Goal: Task Accomplishment & Management: Complete application form

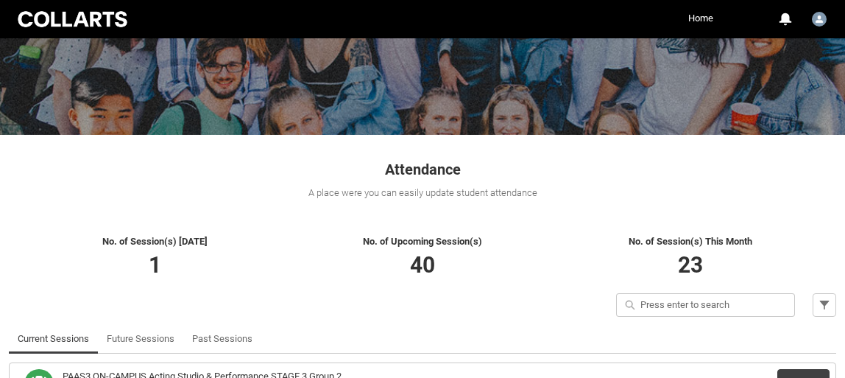
scroll to position [245, 0]
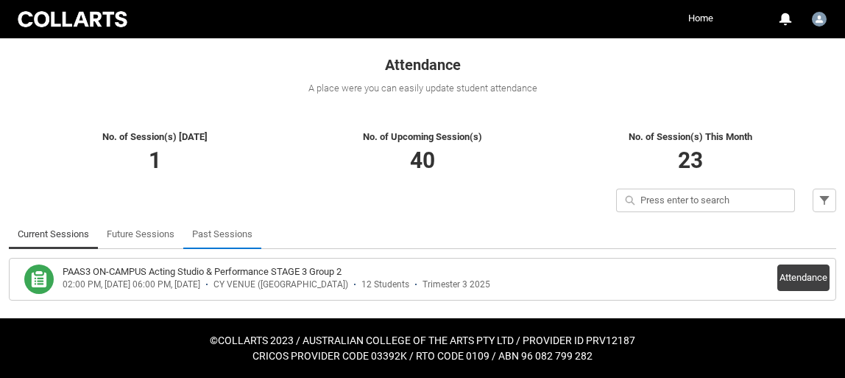
click at [216, 235] on link "Past Sessions" at bounding box center [222, 233] width 60 height 29
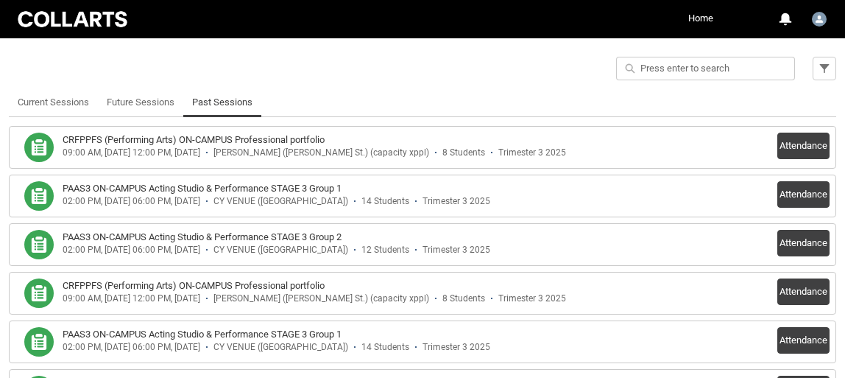
scroll to position [376, 0]
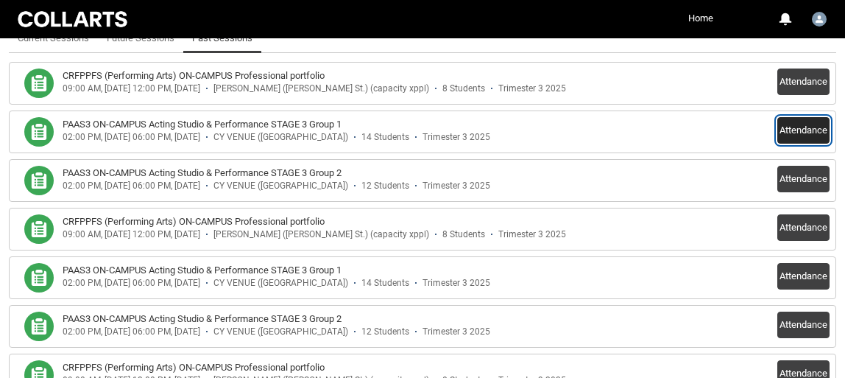
click at [806, 133] on button "Attendance" at bounding box center [804, 130] width 52 height 27
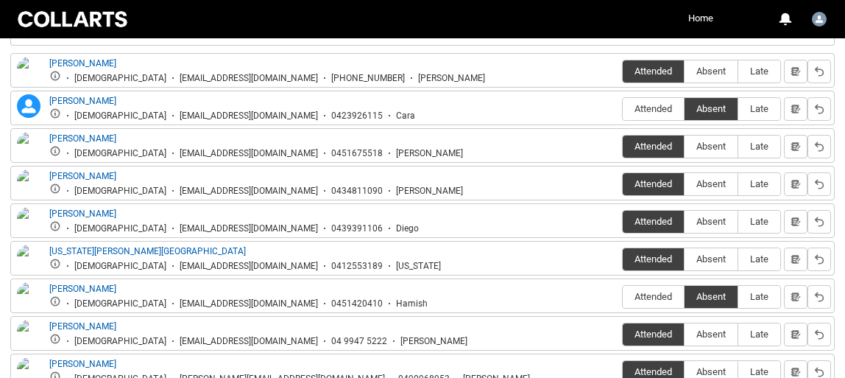
scroll to position [0, 0]
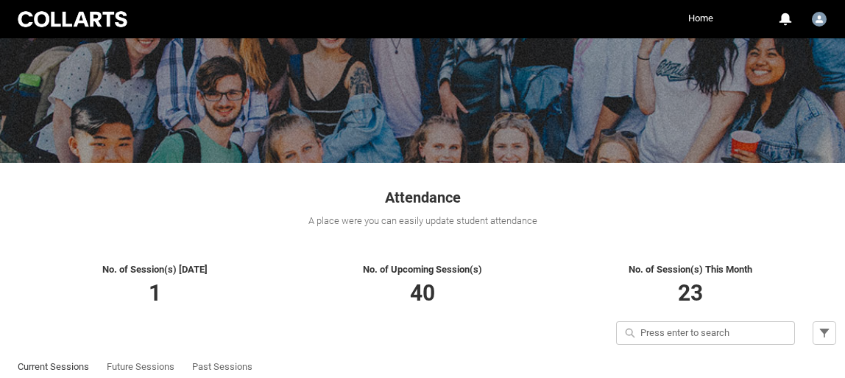
scroll to position [245, 0]
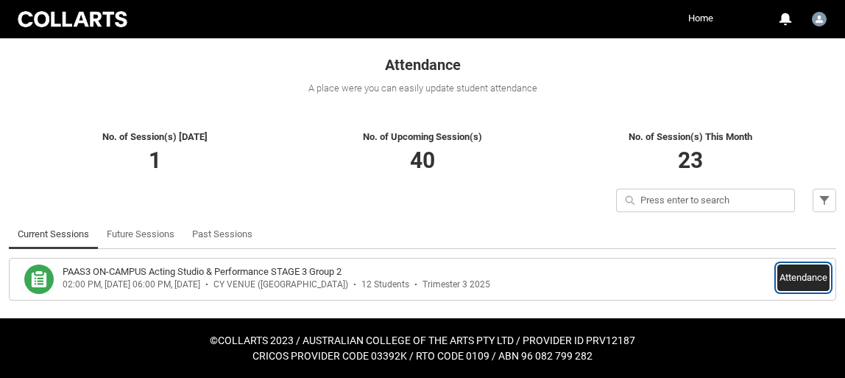
click at [800, 280] on button "Attendance" at bounding box center [804, 277] width 52 height 27
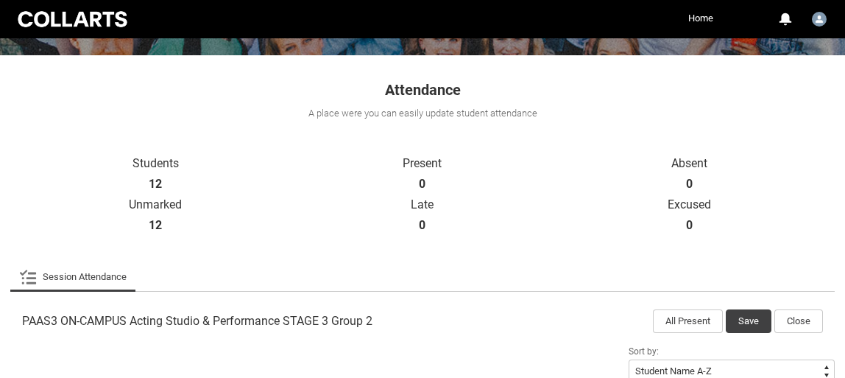
scroll to position [237, 0]
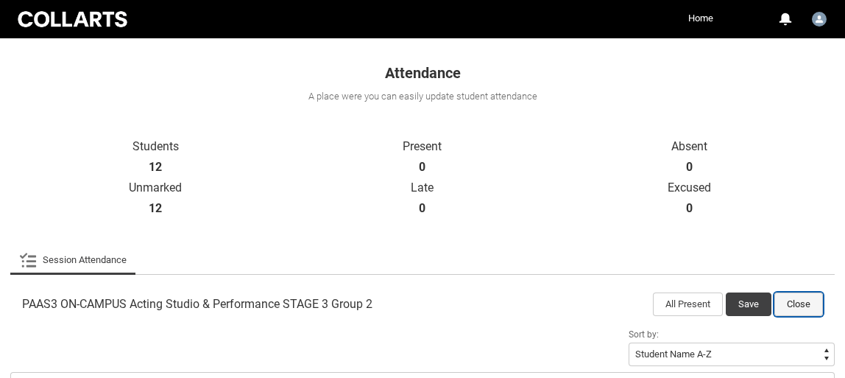
drag, startPoint x: 796, startPoint y: 303, endPoint x: 694, endPoint y: 292, distance: 102.2
click at [796, 303] on button "Close" at bounding box center [799, 304] width 49 height 24
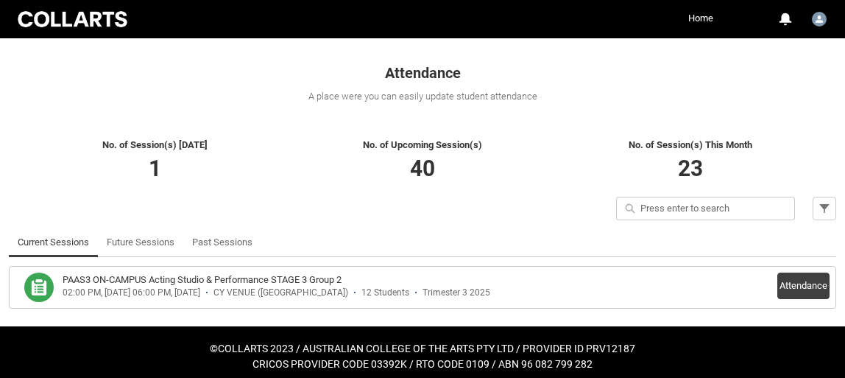
scroll to position [245, 0]
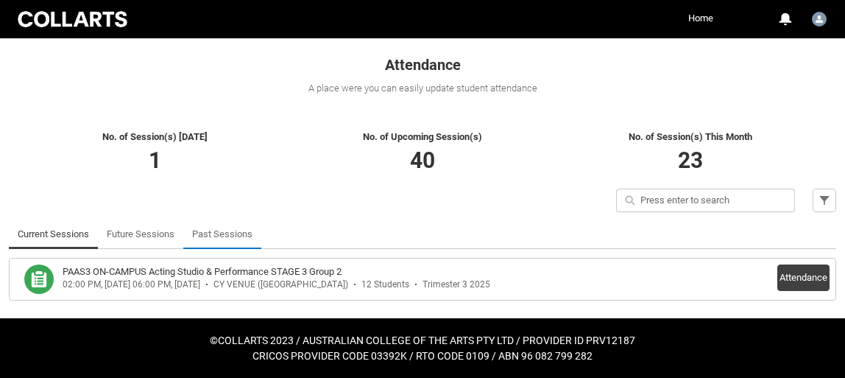
click at [218, 236] on link "Past Sessions" at bounding box center [222, 233] width 60 height 29
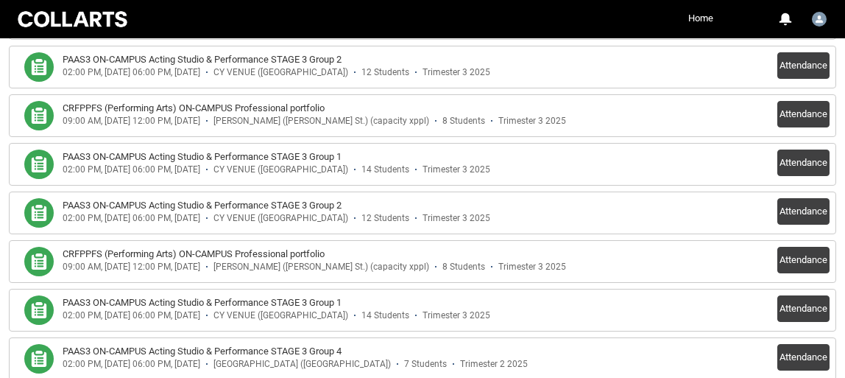
scroll to position [705, 0]
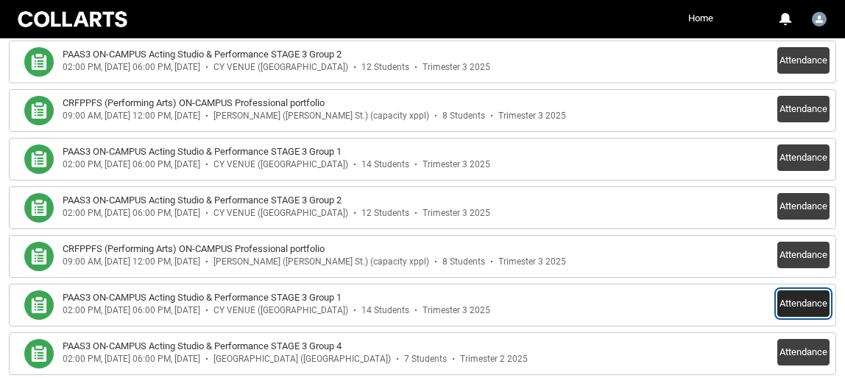
click at [812, 302] on button "Attendance" at bounding box center [804, 303] width 52 height 27
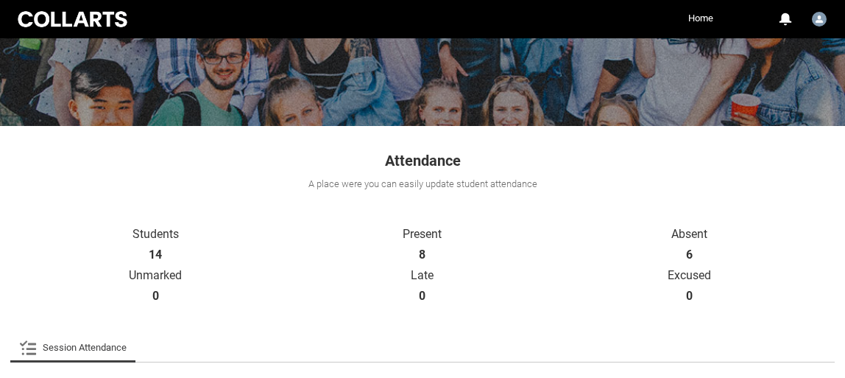
scroll to position [175, 0]
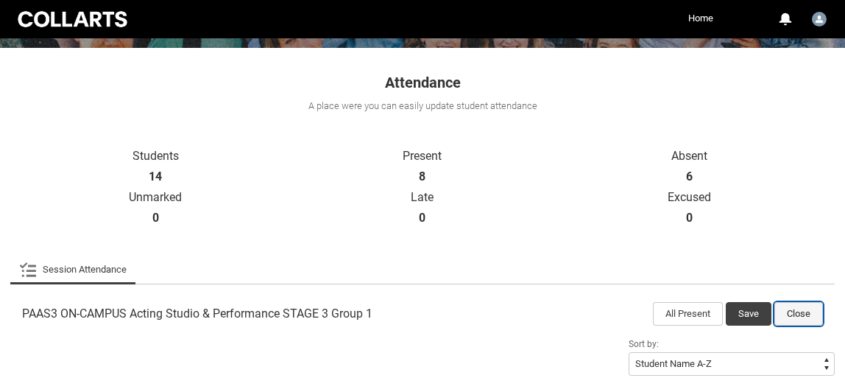
click at [800, 311] on button "Close" at bounding box center [799, 314] width 49 height 24
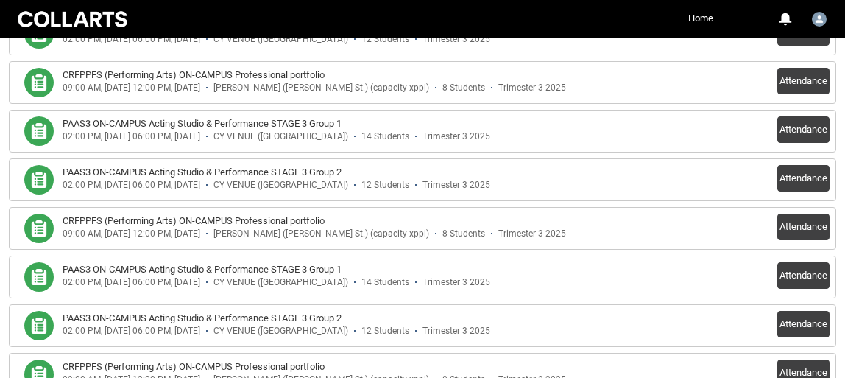
scroll to position [599, 0]
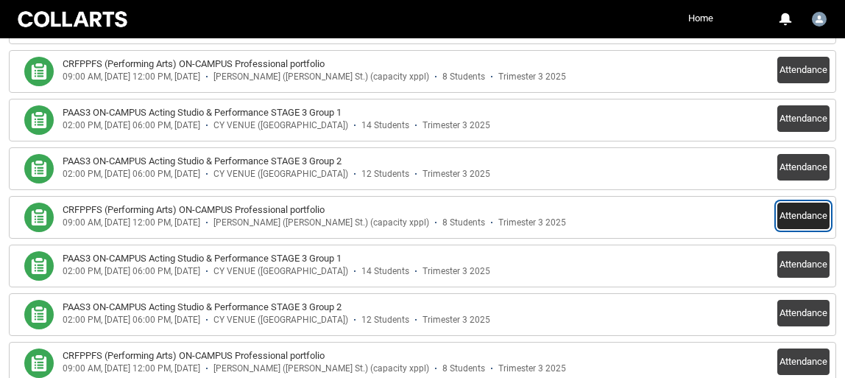
click at [806, 217] on button "Attendance" at bounding box center [804, 216] width 52 height 27
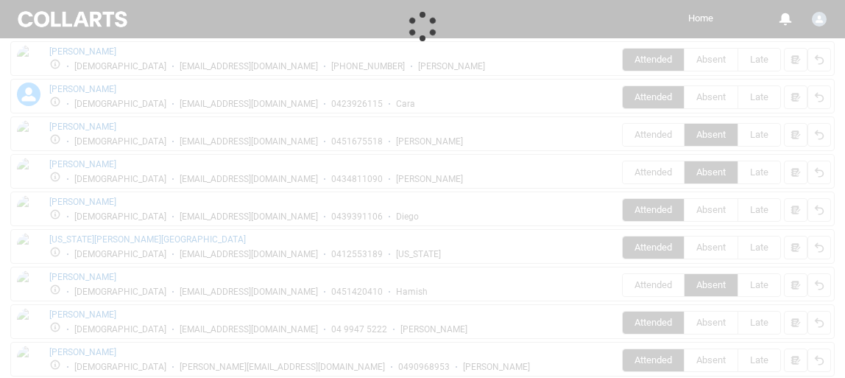
scroll to position [587, 0]
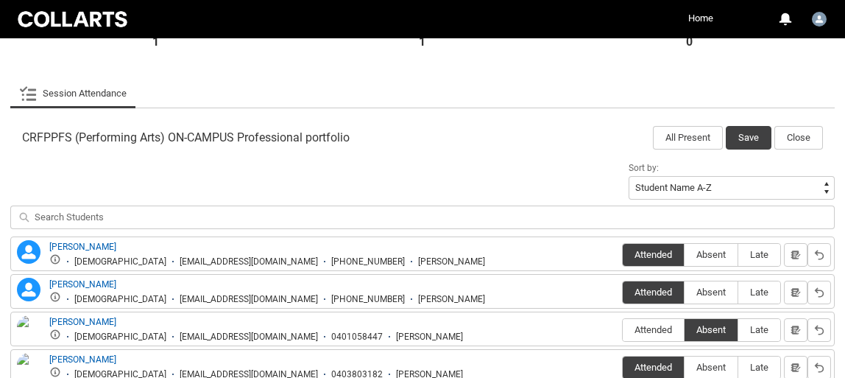
click at [801, 151] on article "CRFPPFS (Performing Arts) ON-CAMPUS Professional portfolio All Present Save Clo…" at bounding box center [422, 325] width 825 height 417
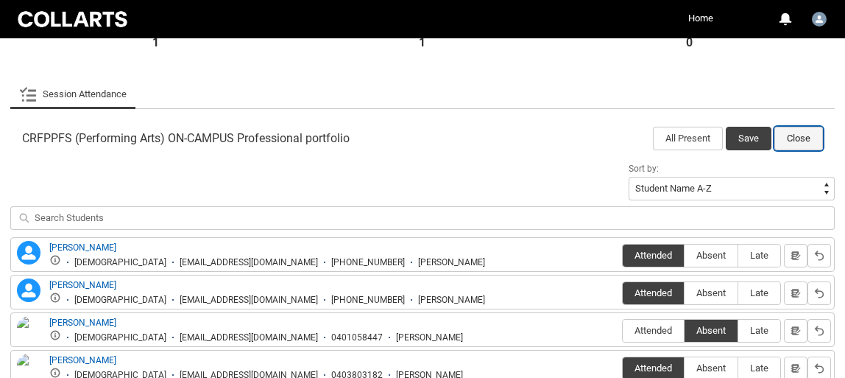
click at [797, 139] on button "Close" at bounding box center [799, 139] width 49 height 24
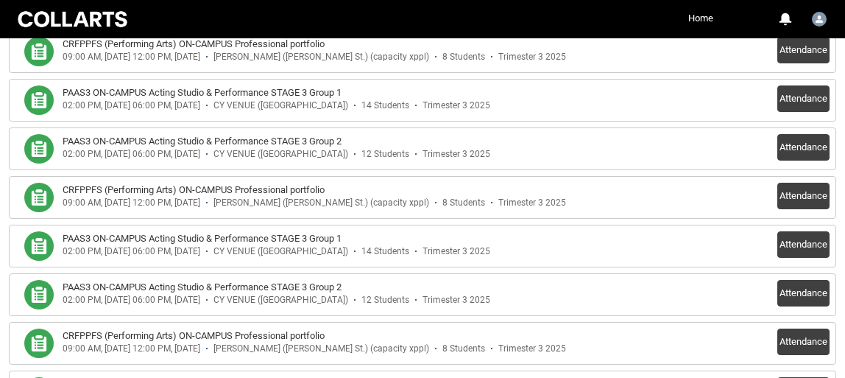
scroll to position [629, 0]
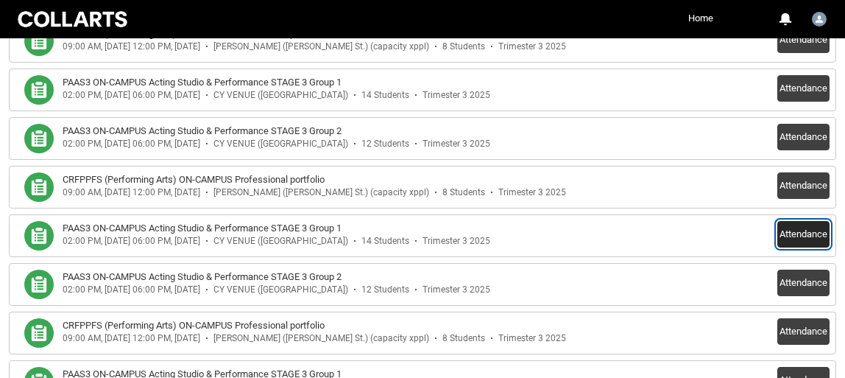
click at [792, 238] on button "Attendance" at bounding box center [804, 234] width 52 height 27
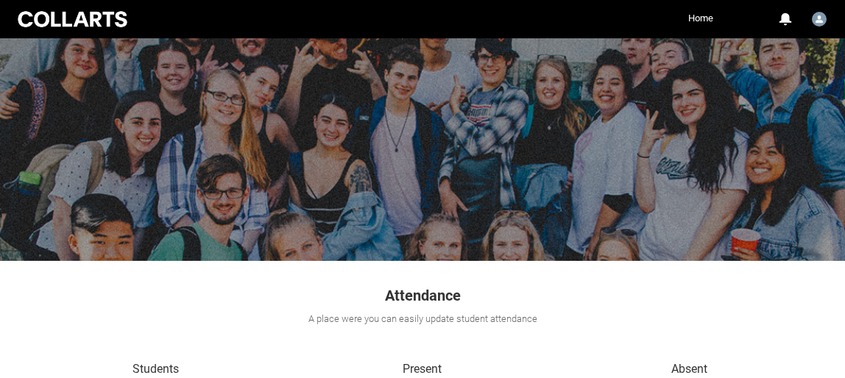
scroll to position [0, 0]
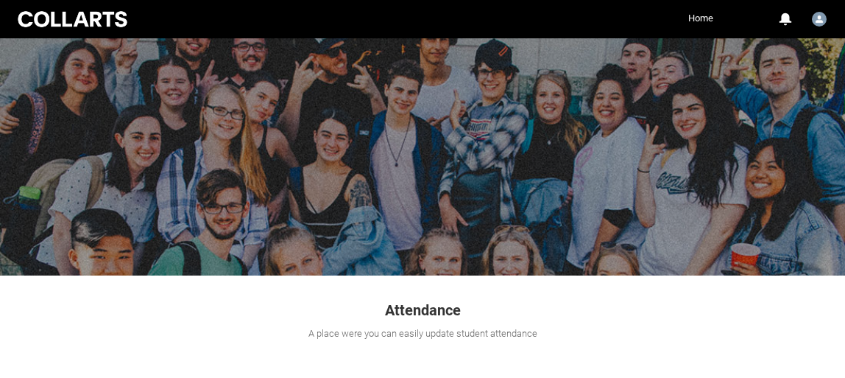
click at [704, 18] on link "Home" at bounding box center [701, 18] width 32 height 22
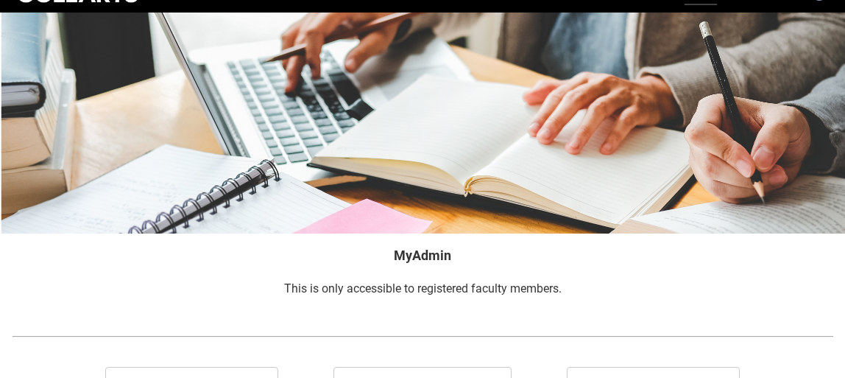
scroll to position [27, 0]
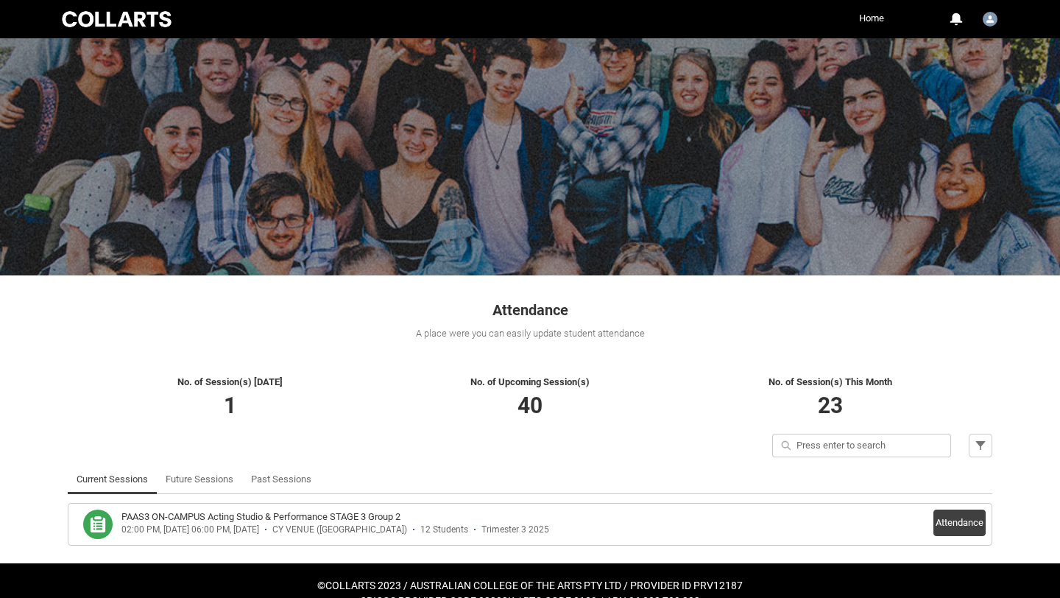
scroll to position [25, 0]
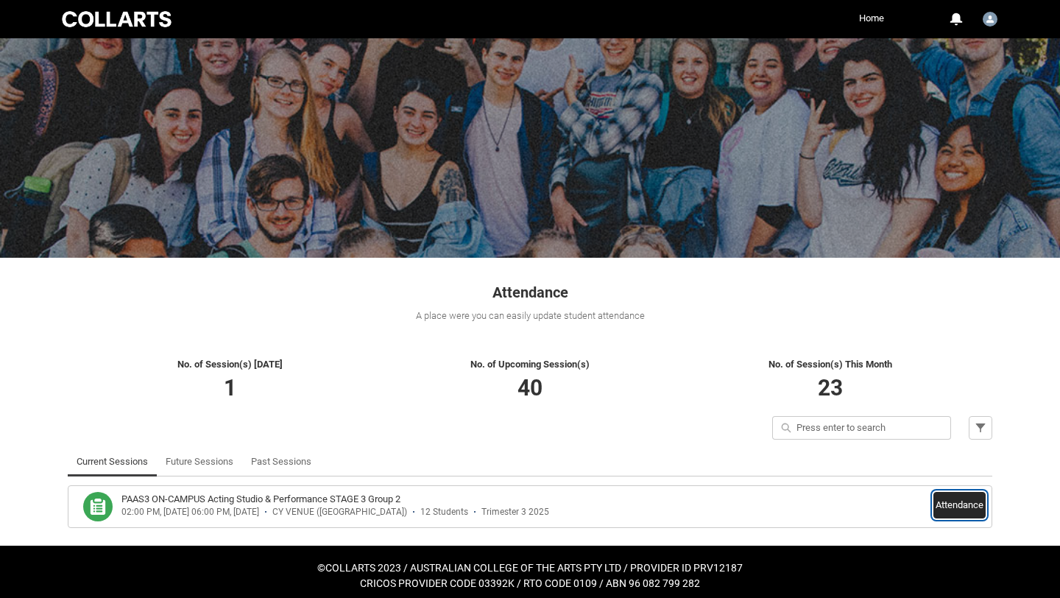
click at [970, 507] on button "Attendance" at bounding box center [960, 505] width 52 height 27
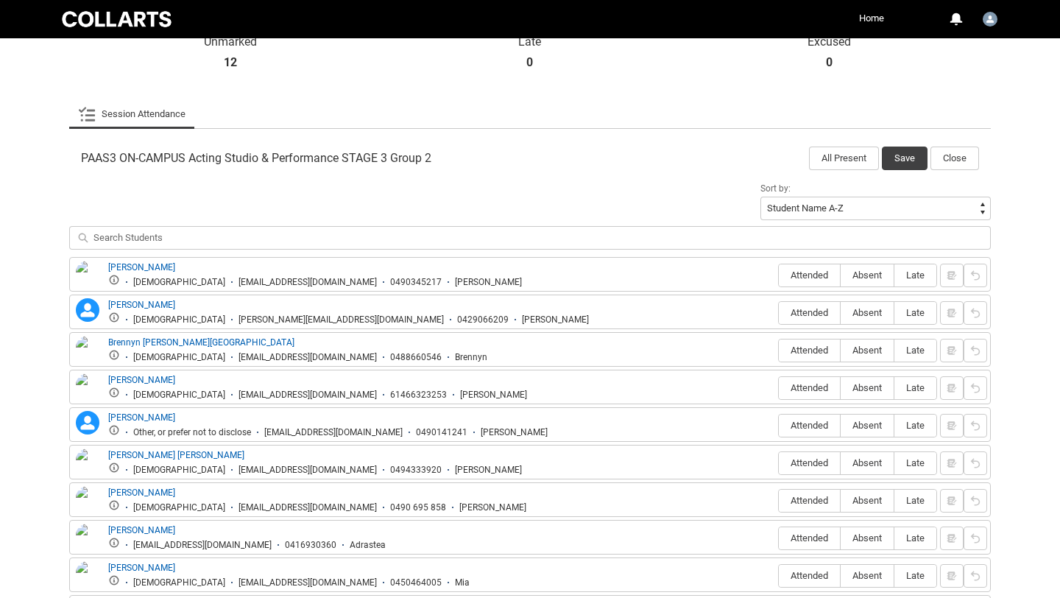
scroll to position [381, 0]
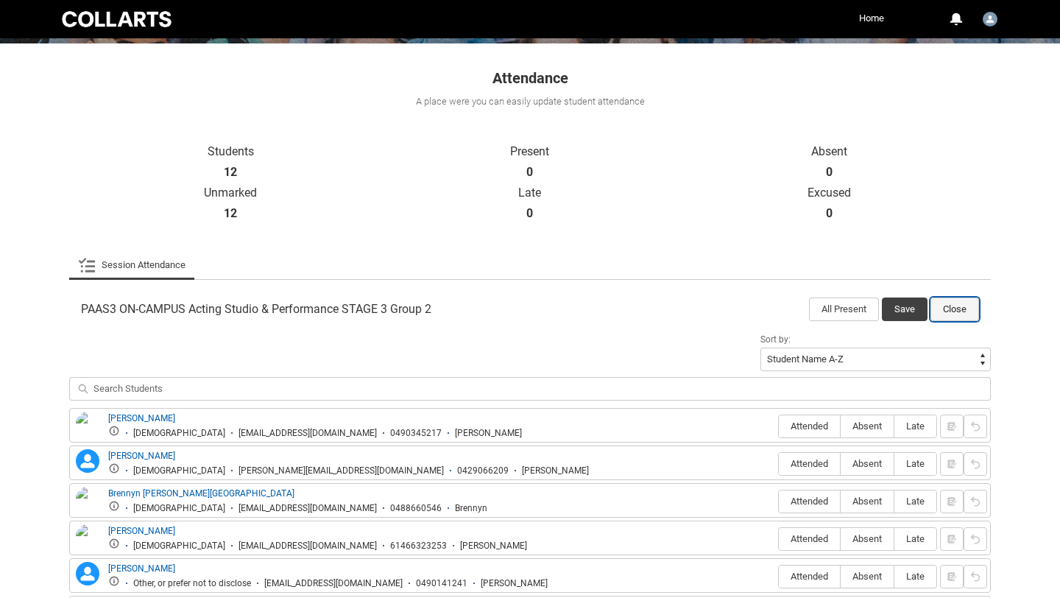
click at [954, 309] on button "Close" at bounding box center [955, 310] width 49 height 24
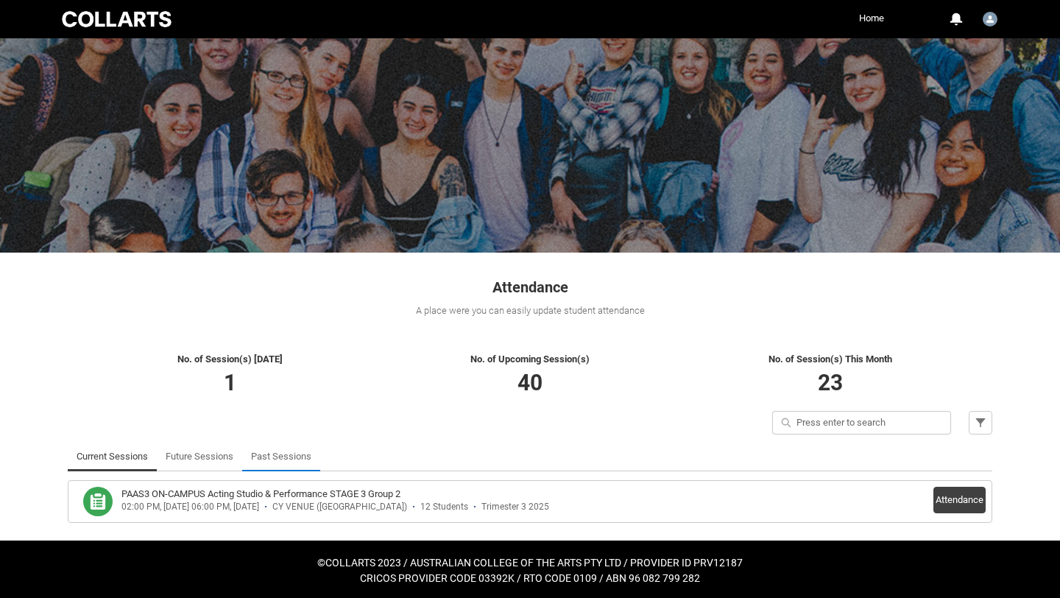
scroll to position [24, 0]
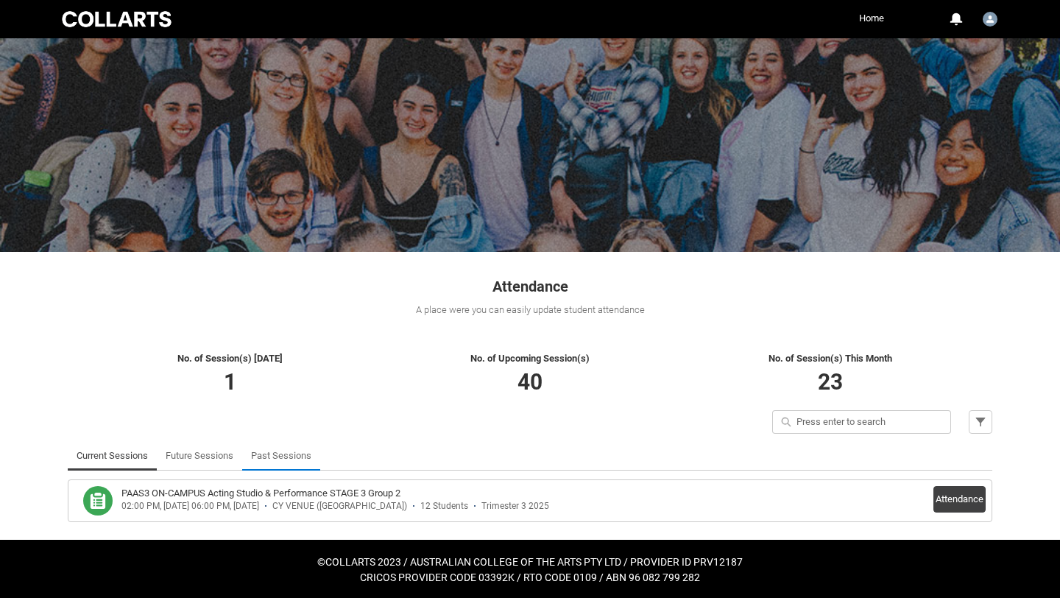
click at [275, 454] on link "Past Sessions" at bounding box center [281, 455] width 60 height 29
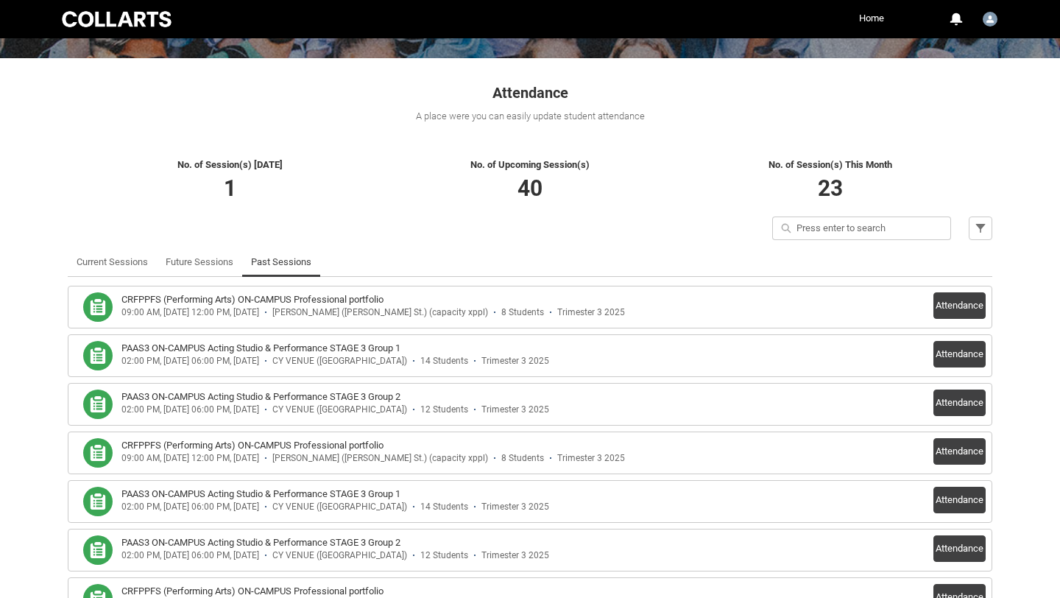
scroll to position [222, 0]
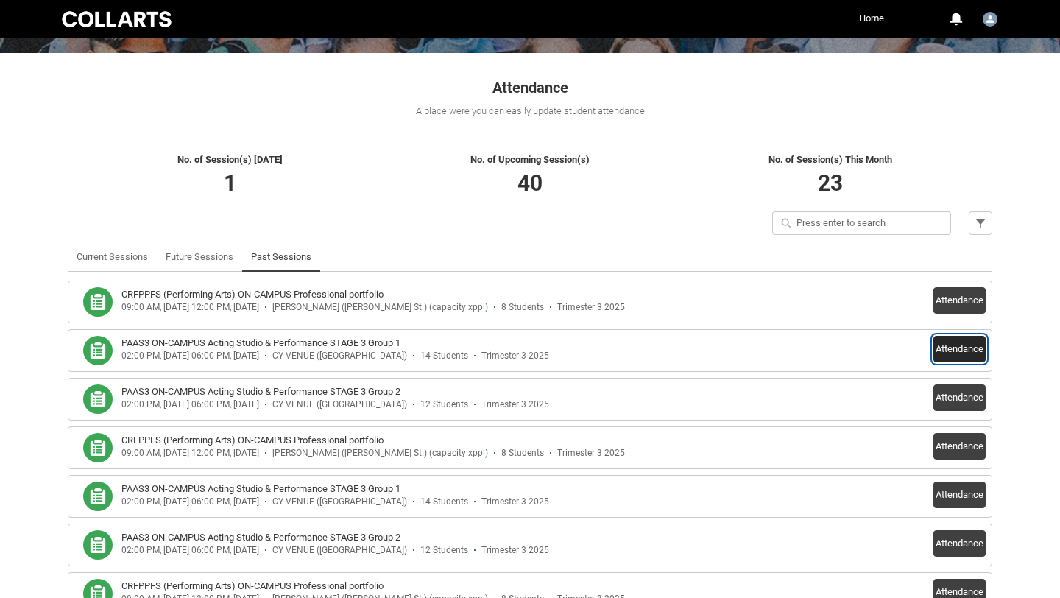
click at [946, 353] on button "Attendance" at bounding box center [960, 349] width 52 height 27
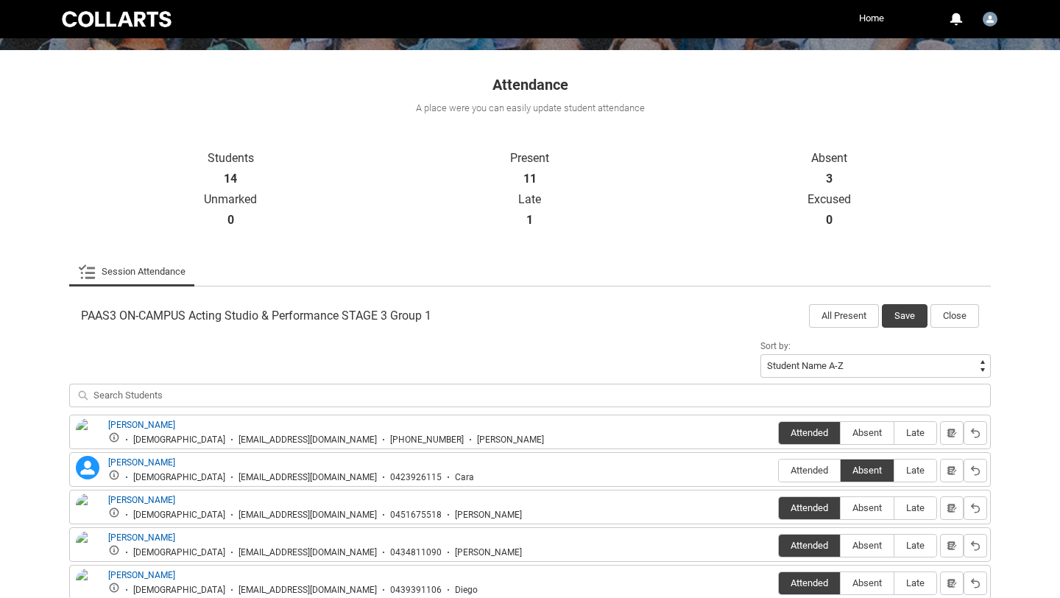
click at [385, 396] on input "search" at bounding box center [530, 396] width 922 height 24
type lightning-primitive-input-simple "j"
type input "j"
type lightning-primitive-input-simple "ja"
type input "ja"
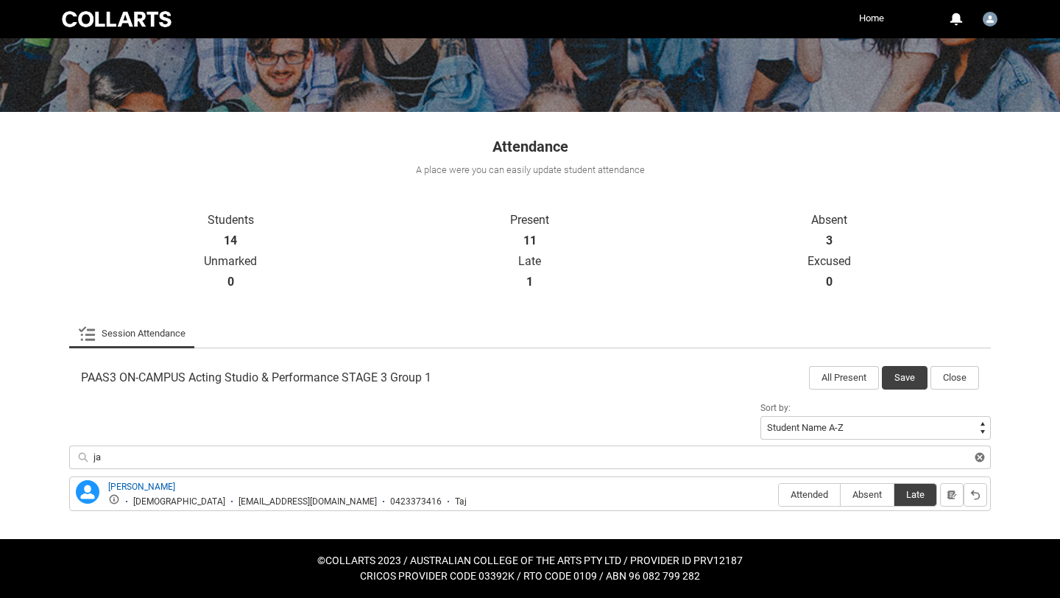
type lightning-primitive-input-simple "jam"
type input "jam"
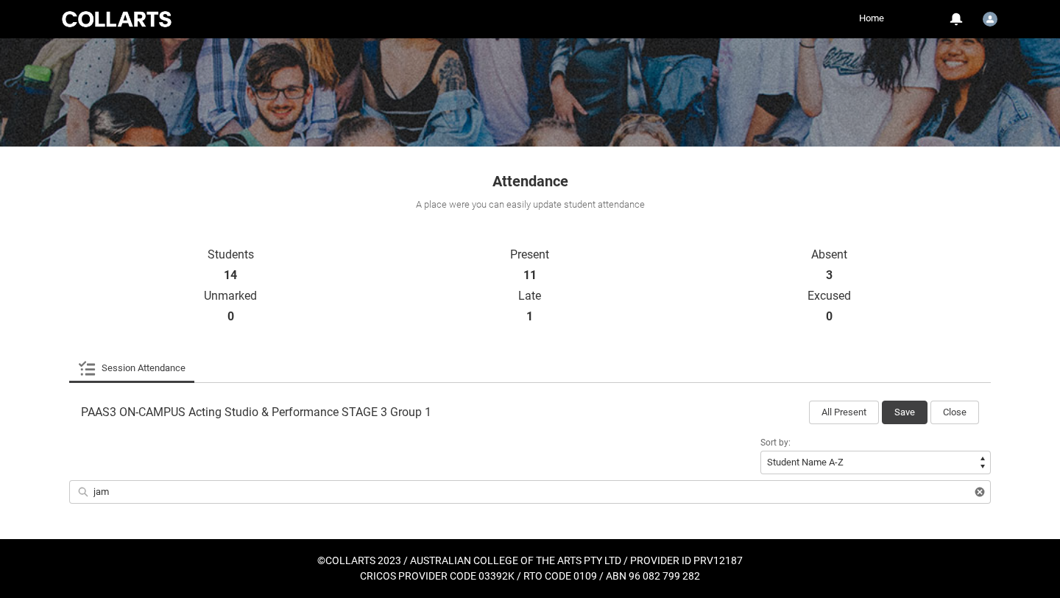
type lightning-primitive-input-simple "[PERSON_NAME]"
type input "[PERSON_NAME]"
type lightning-primitive-input-simple "[PERSON_NAME]"
type input "[PERSON_NAME]"
type lightning-primitive-input-simple "[PERSON_NAME]"
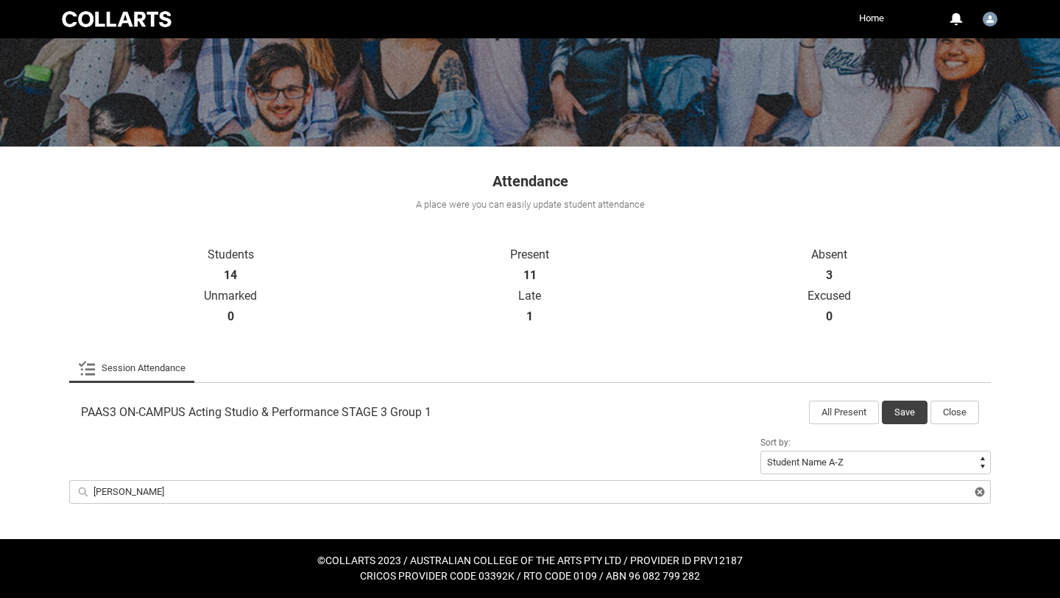
type input "[PERSON_NAME]"
type lightning-primitive-input-simple "[PERSON_NAME]"
type input "[PERSON_NAME]"
type lightning-primitive-input-simple "[PERSON_NAME] in"
type input "[PERSON_NAME] in"
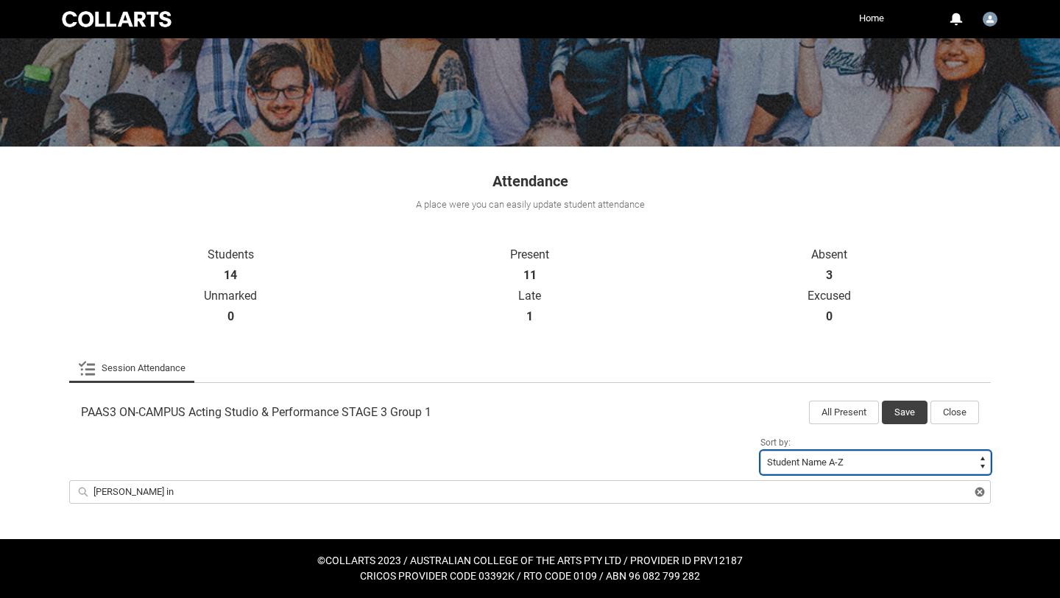
click at [832, 468] on select "Student Name A-Z Student Name Z-A Student Last Name A-Z Student Last Name Z-A" at bounding box center [876, 463] width 230 height 24
click at [144, 493] on input "[PERSON_NAME] in" at bounding box center [530, 492] width 922 height 24
drag, startPoint x: 142, startPoint y: 493, endPoint x: 55, endPoint y: 487, distance: 87.1
click at [55, 487] on div "Skip to Main Content Collarts Education Community Home More 0 Notifications Pro…" at bounding box center [530, 235] width 1060 height 728
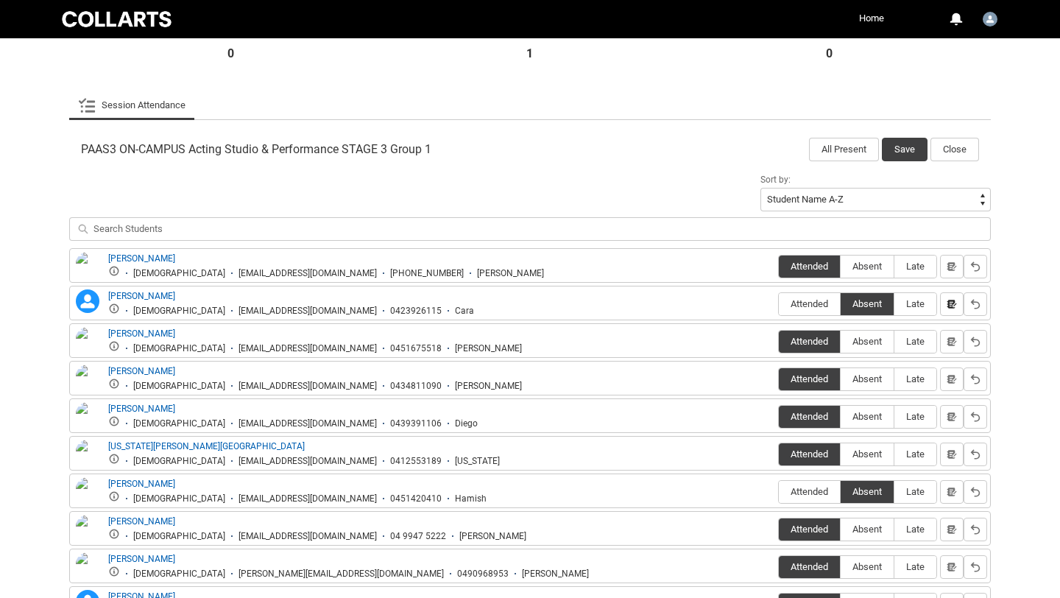
scroll to position [393, 0]
click at [951, 149] on button "Close" at bounding box center [955, 149] width 49 height 24
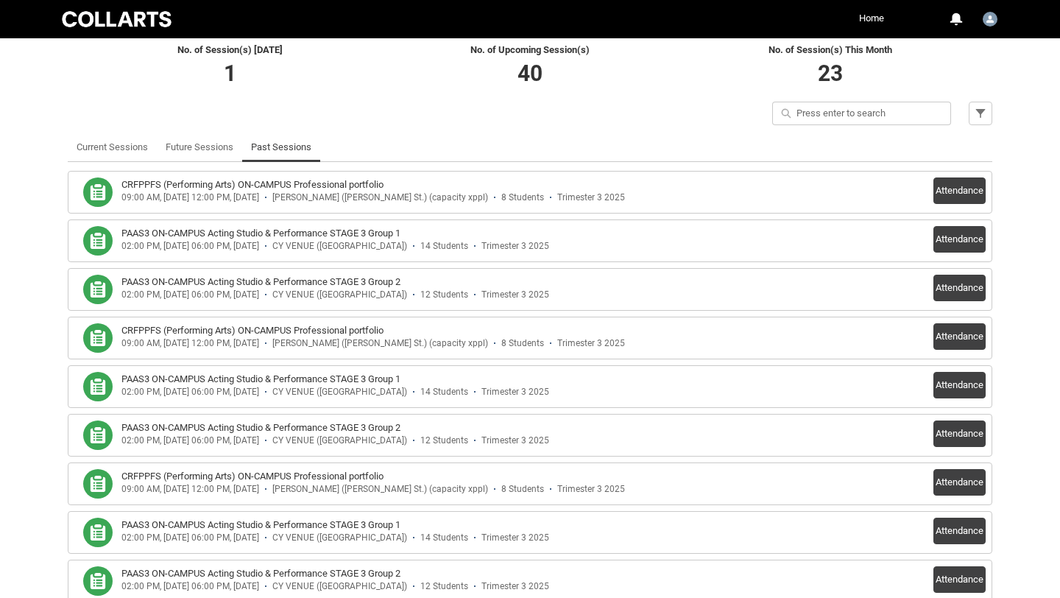
scroll to position [326, 0]
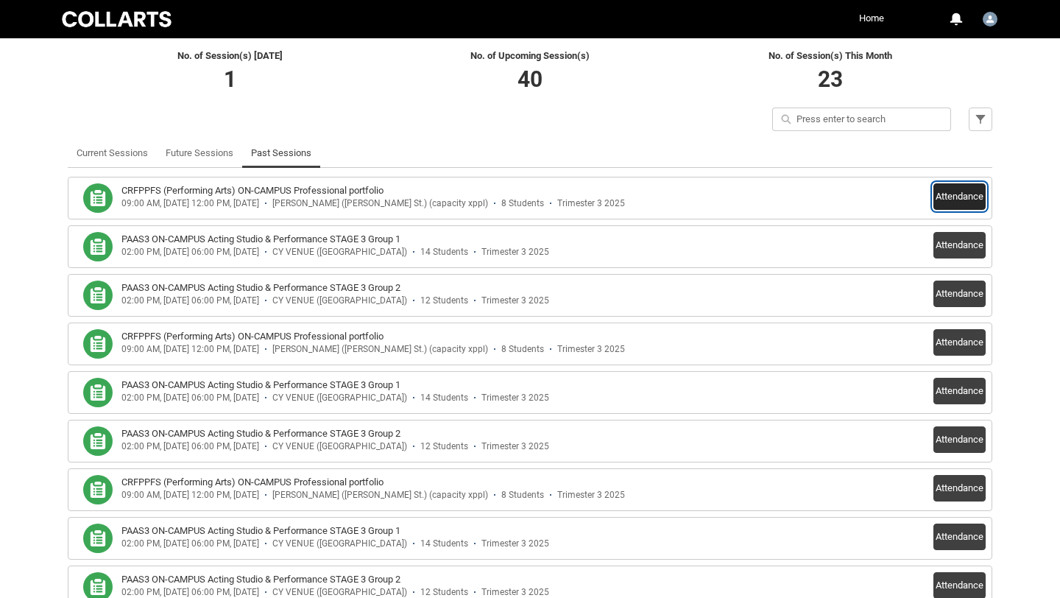
click at [954, 199] on button "Attendance" at bounding box center [960, 196] width 52 height 27
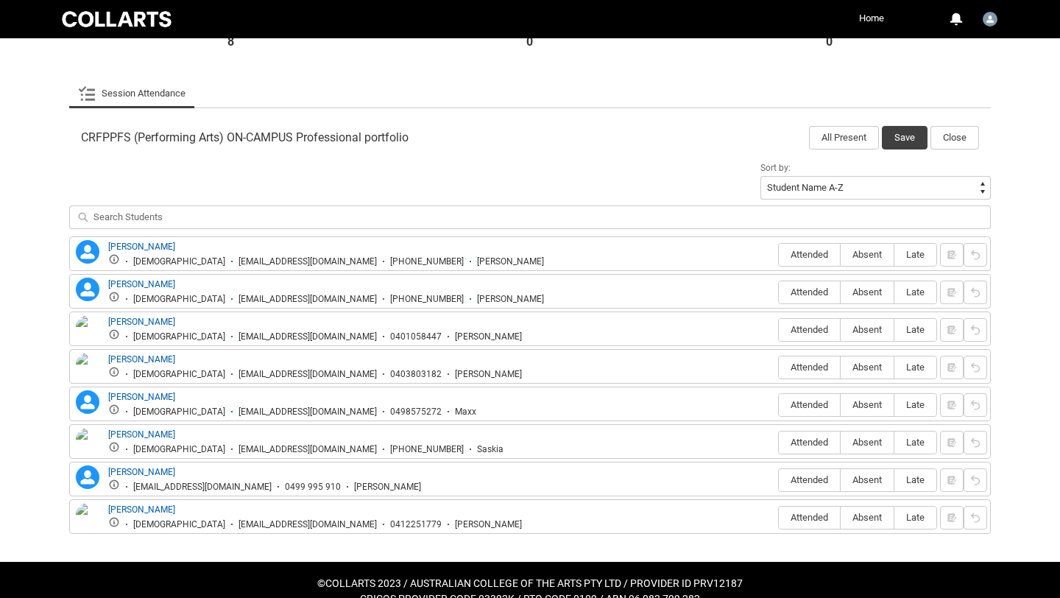
scroll to position [427, 0]
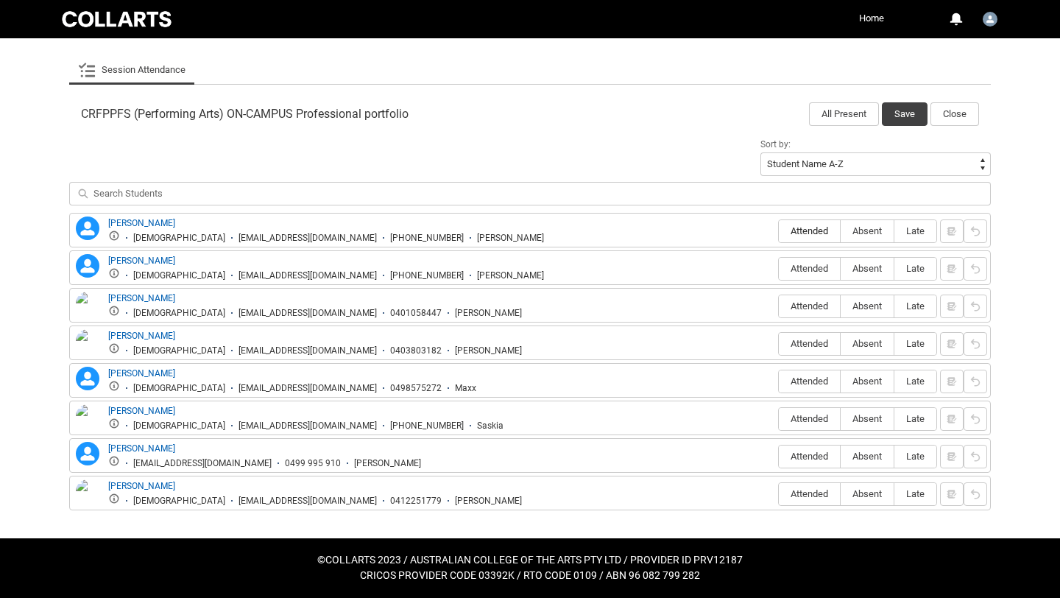
click at [804, 233] on span "Attended" at bounding box center [809, 230] width 61 height 11
click at [779, 231] on input "Attended" at bounding box center [778, 230] width 1 height 1
type lightning-radio-group "Attended"
radio input "true"
click at [807, 270] on span "Attended" at bounding box center [809, 268] width 61 height 11
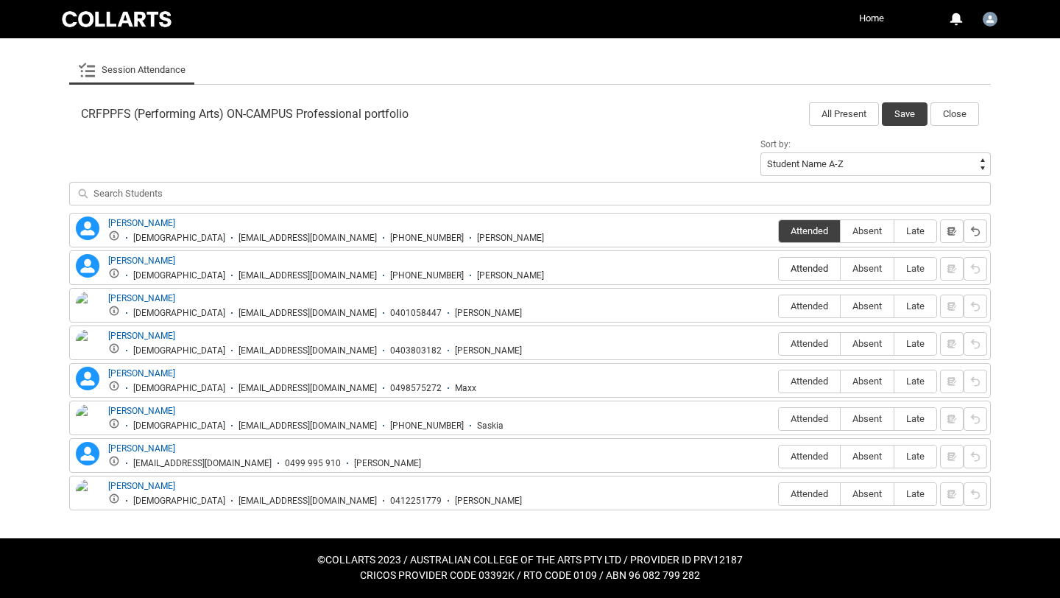
click at [779, 269] on input "Attended" at bounding box center [778, 268] width 1 height 1
type lightning-radio-group "Attended"
radio input "true"
click at [799, 311] on span "Attended" at bounding box center [809, 305] width 61 height 11
click at [779, 306] on input "Attended" at bounding box center [778, 306] width 1 height 1
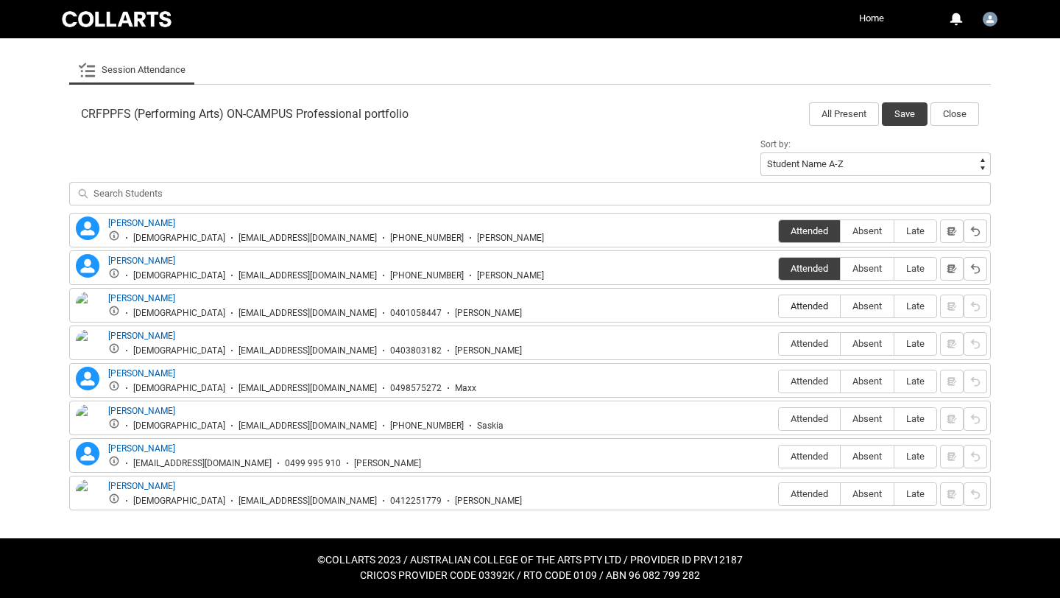
type lightning-radio-group "Attended"
radio input "true"
click at [804, 349] on span "Attended" at bounding box center [809, 343] width 61 height 11
click at [779, 344] on input "Attended" at bounding box center [778, 343] width 1 height 1
type lightning-radio-group "Attended"
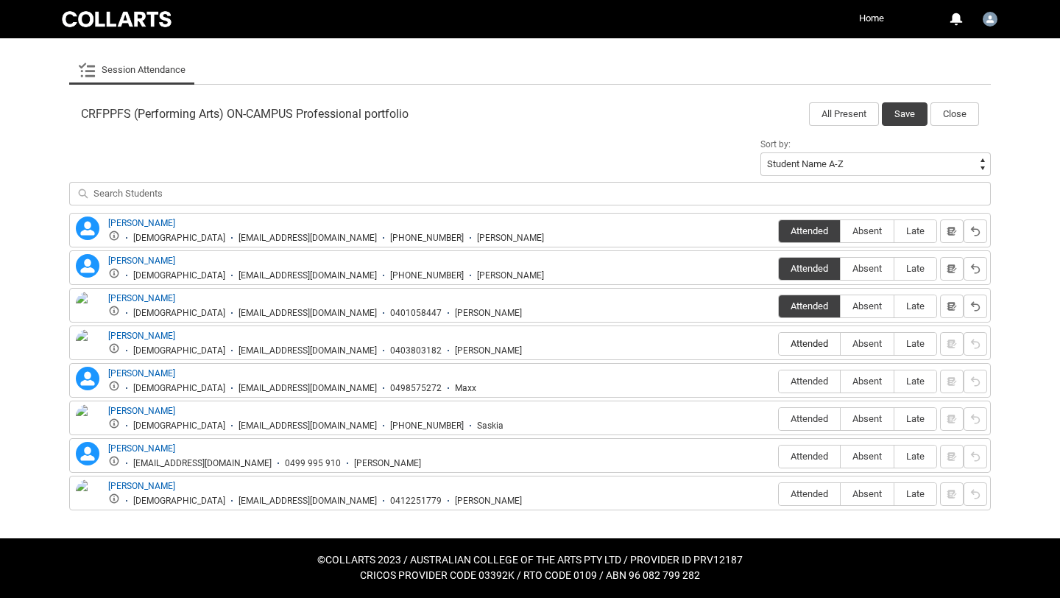
radio input "true"
click at [864, 379] on span "Absent" at bounding box center [867, 381] width 53 height 11
click at [841, 381] on input "Absent" at bounding box center [840, 381] width 1 height 1
type lightning-radio-group "Absent"
radio input "true"
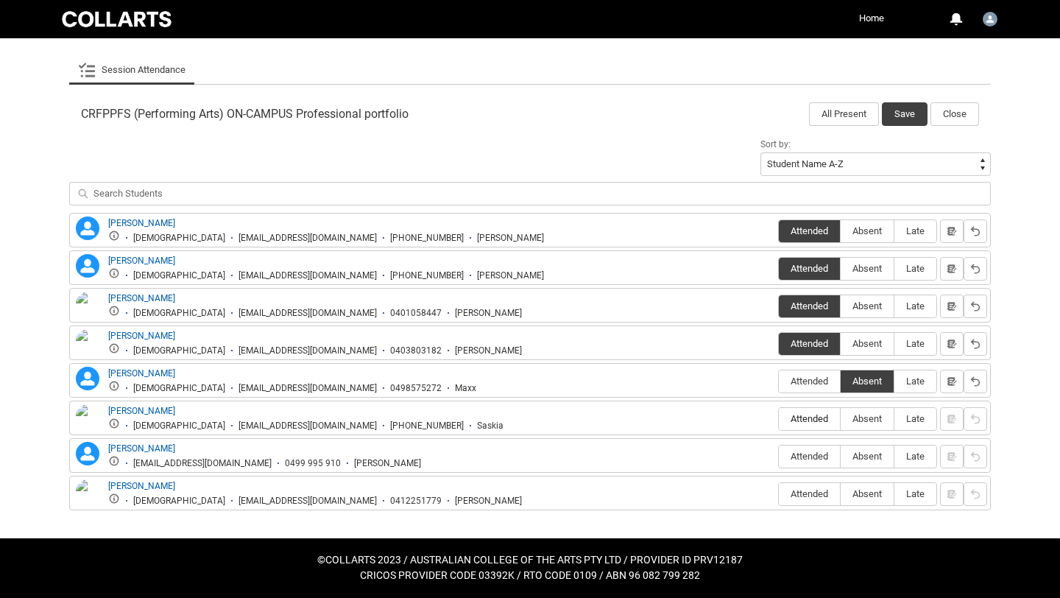
click at [802, 422] on span "Attended" at bounding box center [809, 418] width 61 height 11
click at [779, 419] on input "Attended" at bounding box center [778, 418] width 1 height 1
type lightning-radio-group "Attended"
radio input "true"
click at [806, 455] on span "Attended" at bounding box center [809, 456] width 61 height 11
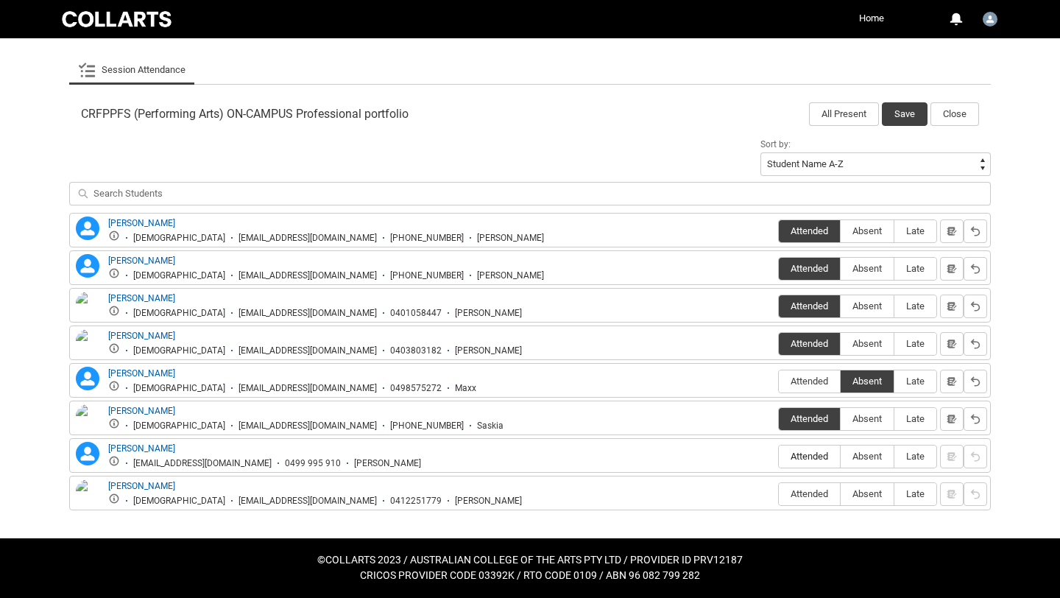
click at [779, 456] on input "Attended" at bounding box center [778, 456] width 1 height 1
type lightning-radio-group "Attended"
radio input "true"
click at [811, 495] on span "Attended" at bounding box center [809, 493] width 61 height 11
click at [779, 494] on input "Attended" at bounding box center [778, 493] width 1 height 1
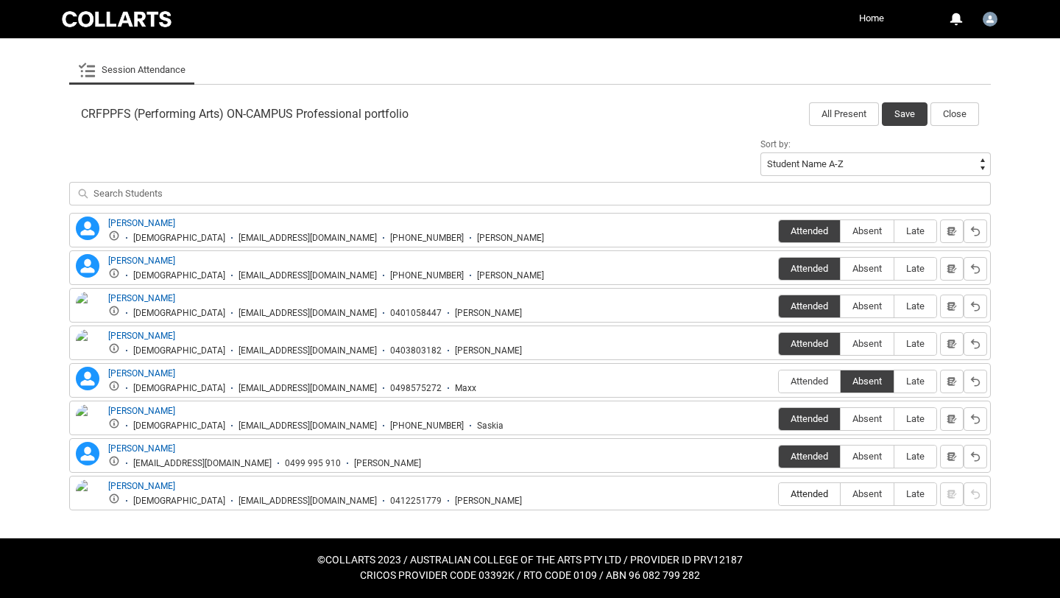
type lightning-radio-group "Attended"
radio input "true"
click at [898, 115] on button "Save" at bounding box center [905, 114] width 46 height 24
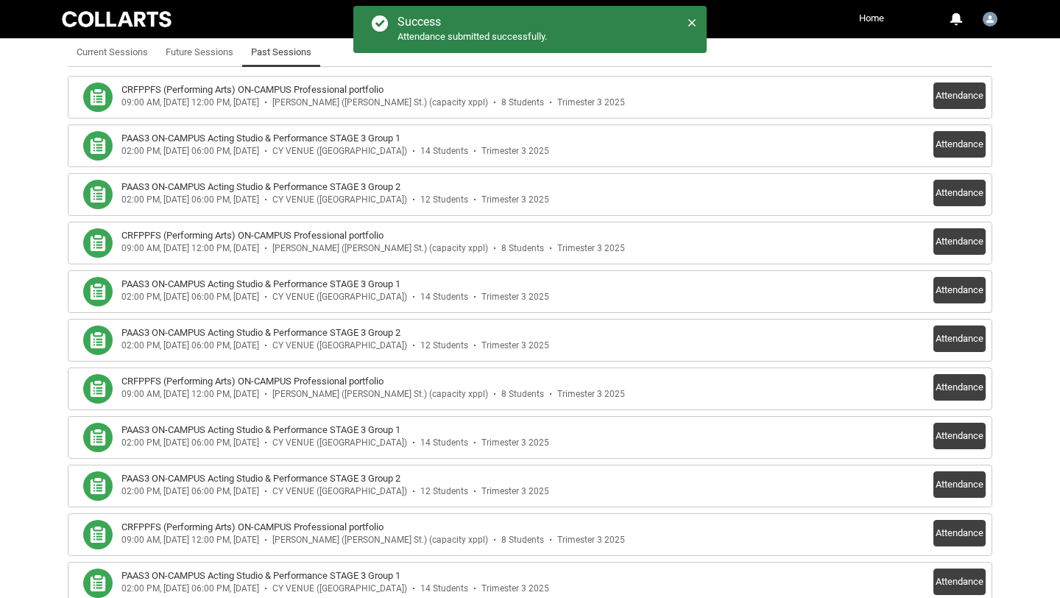
scroll to position [439, 0]
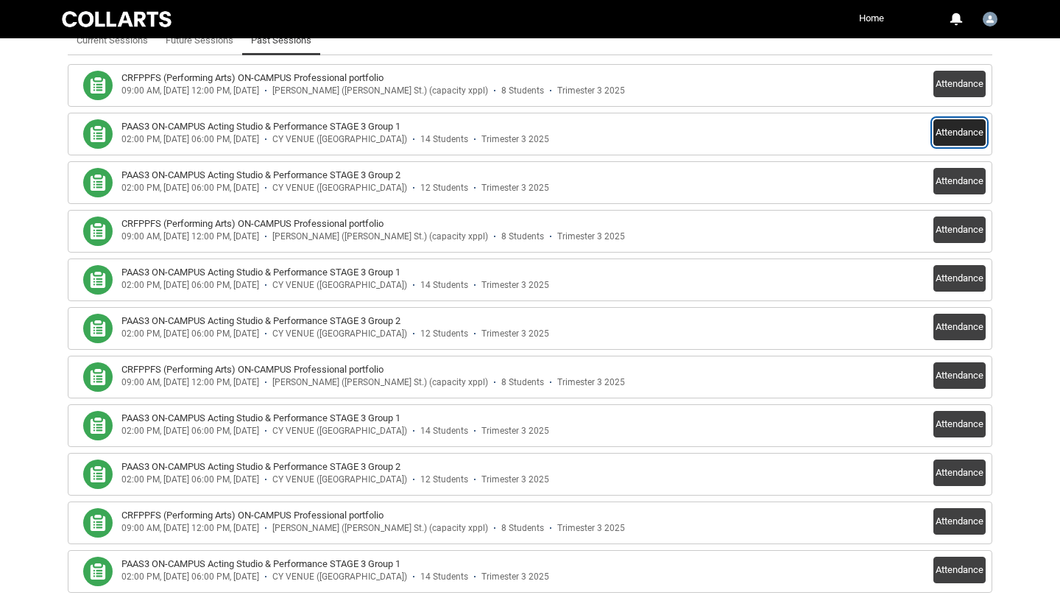
click at [956, 130] on button "Attendance" at bounding box center [960, 132] width 52 height 27
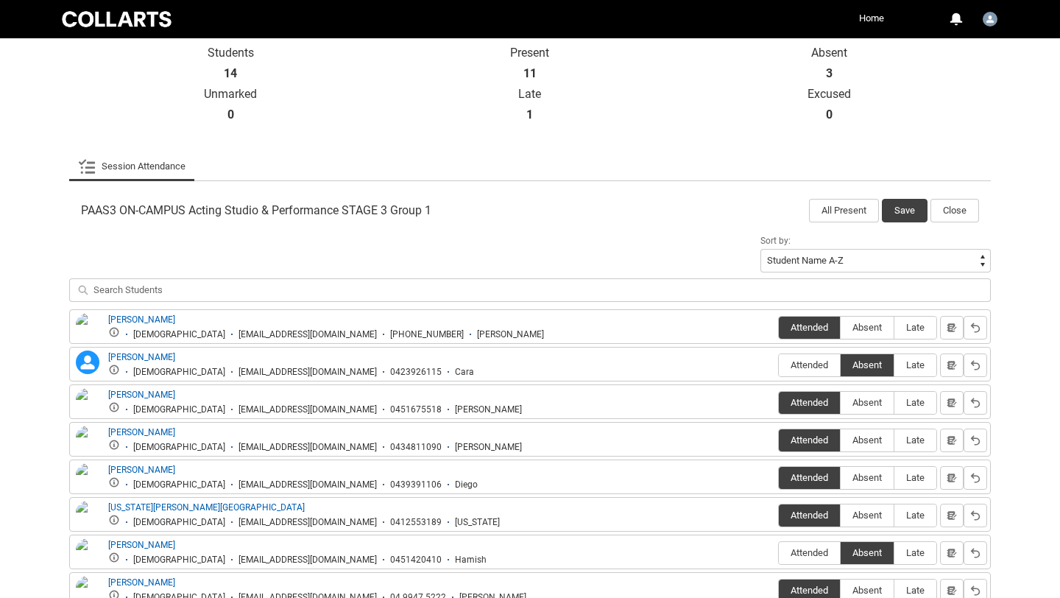
scroll to position [328, 0]
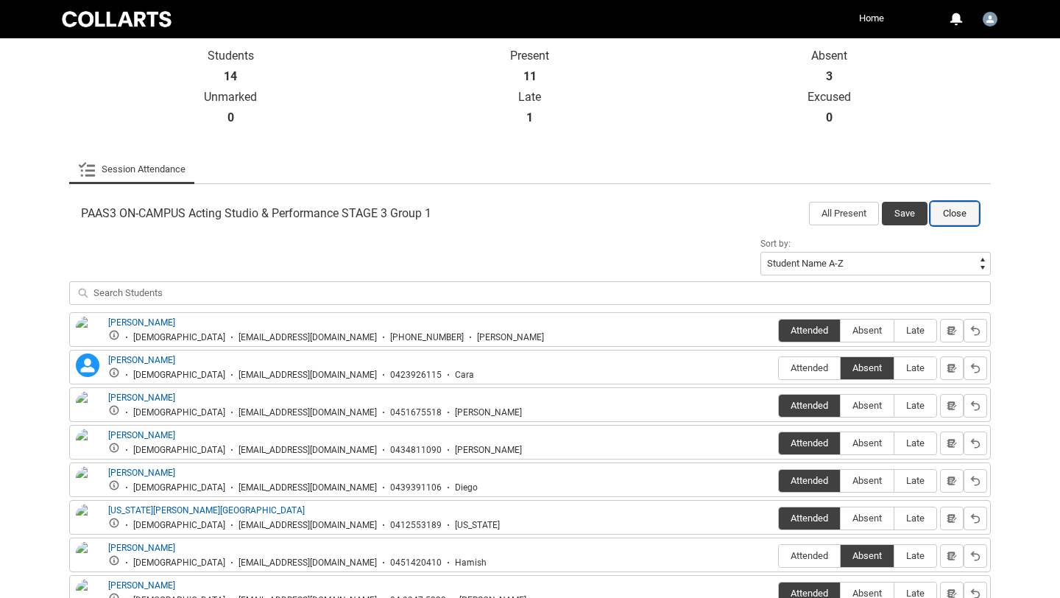
click at [957, 216] on button "Close" at bounding box center [955, 214] width 49 height 24
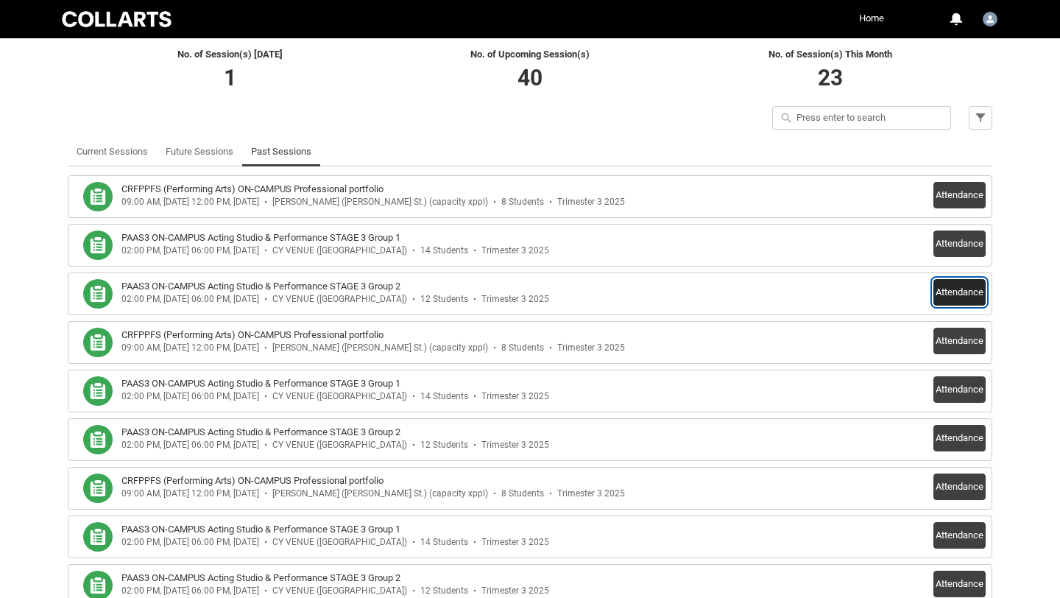
click at [951, 293] on button "Attendance" at bounding box center [960, 292] width 52 height 27
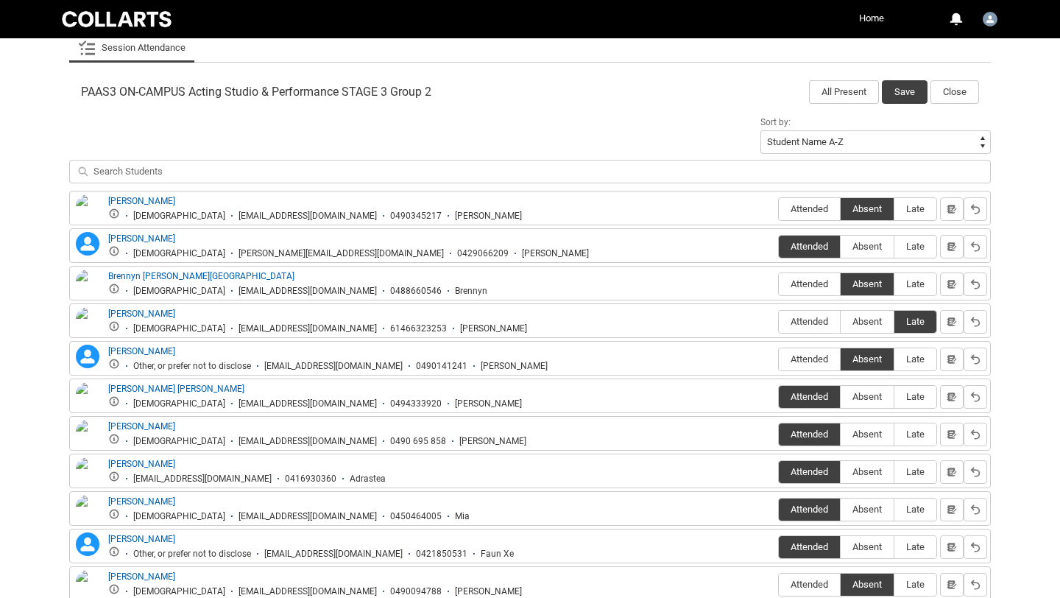
scroll to position [528, 0]
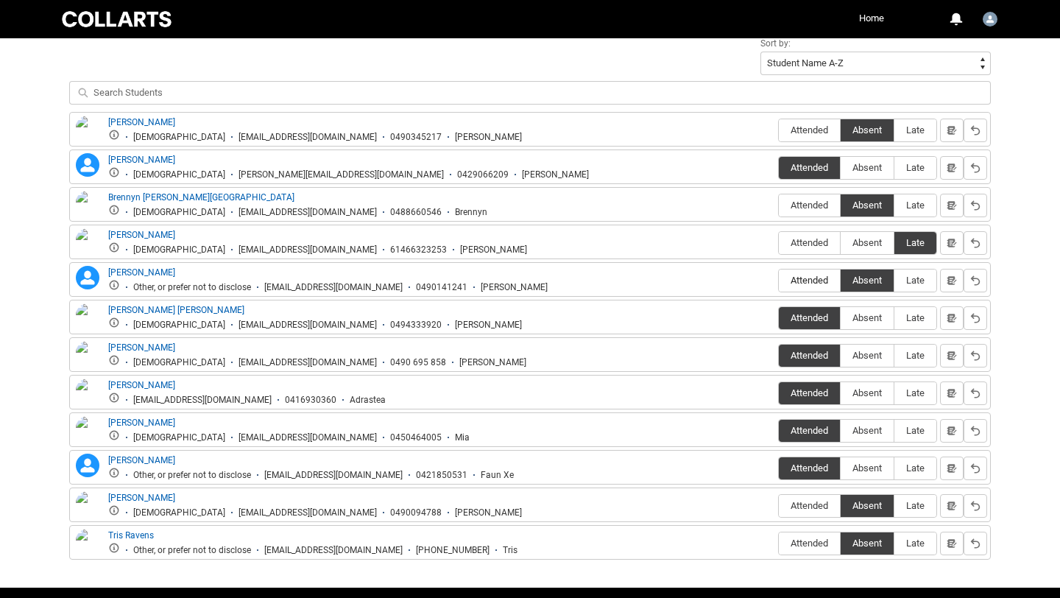
click at [812, 274] on label "Attended" at bounding box center [809, 281] width 61 height 23
click at [779, 280] on input "Attended" at bounding box center [778, 280] width 1 height 1
type lightning-radio-group "Attended"
radio input "true"
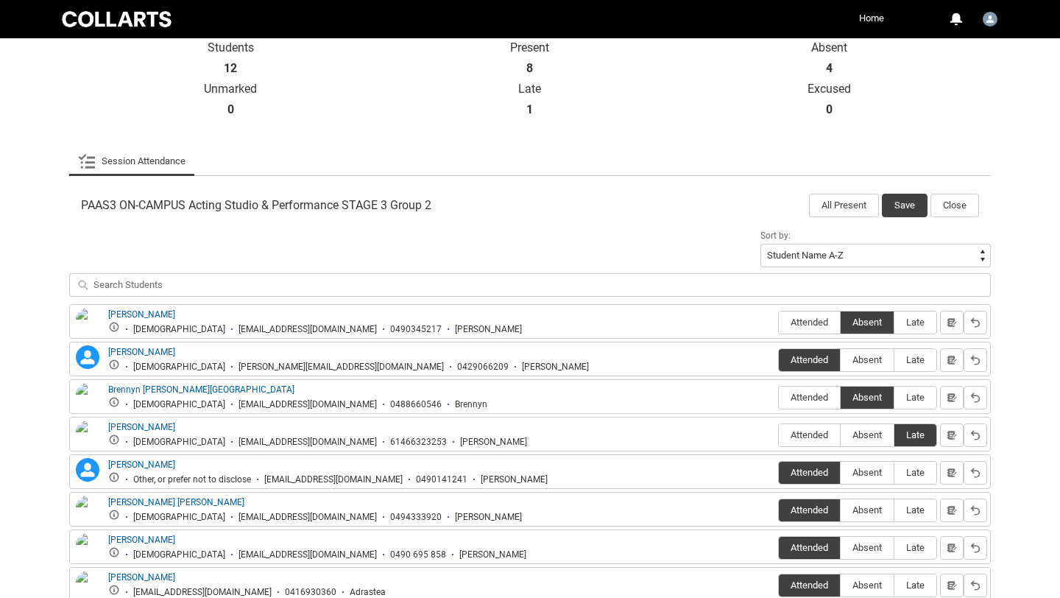
scroll to position [337, 0]
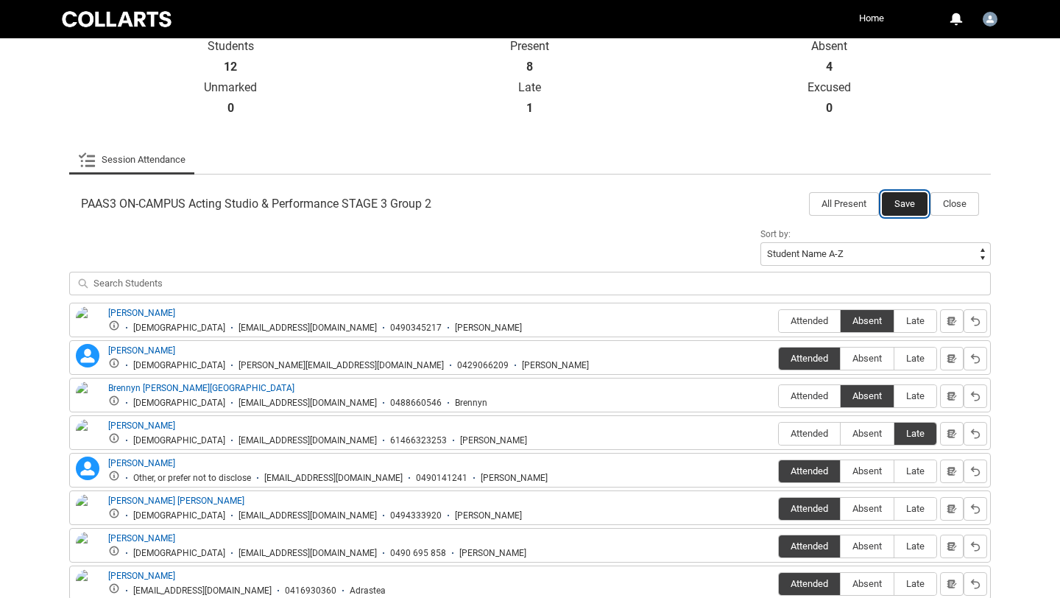
click at [910, 200] on button "Save" at bounding box center [905, 204] width 46 height 24
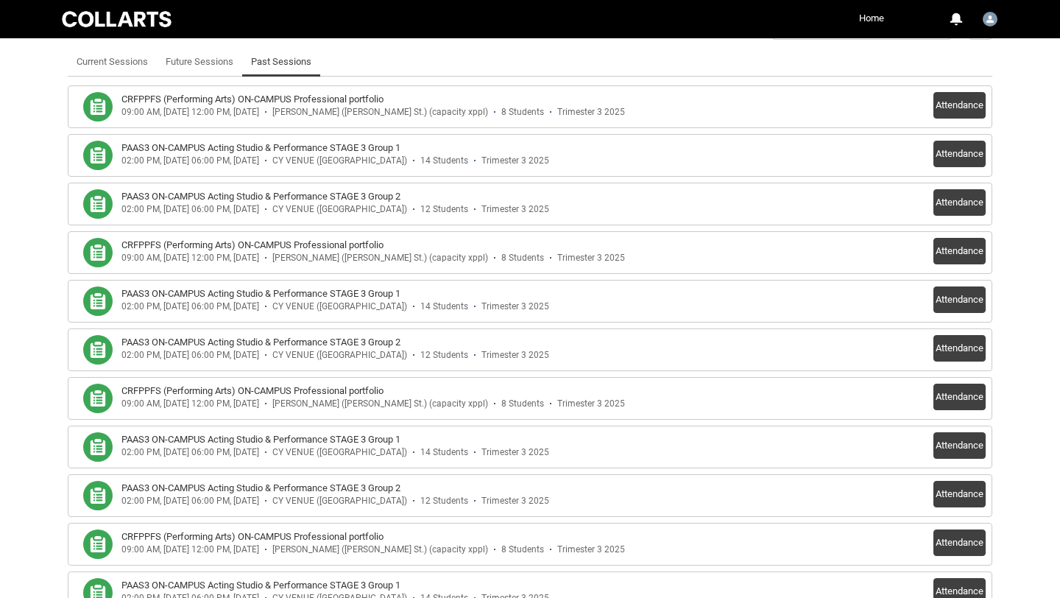
scroll to position [423, 0]
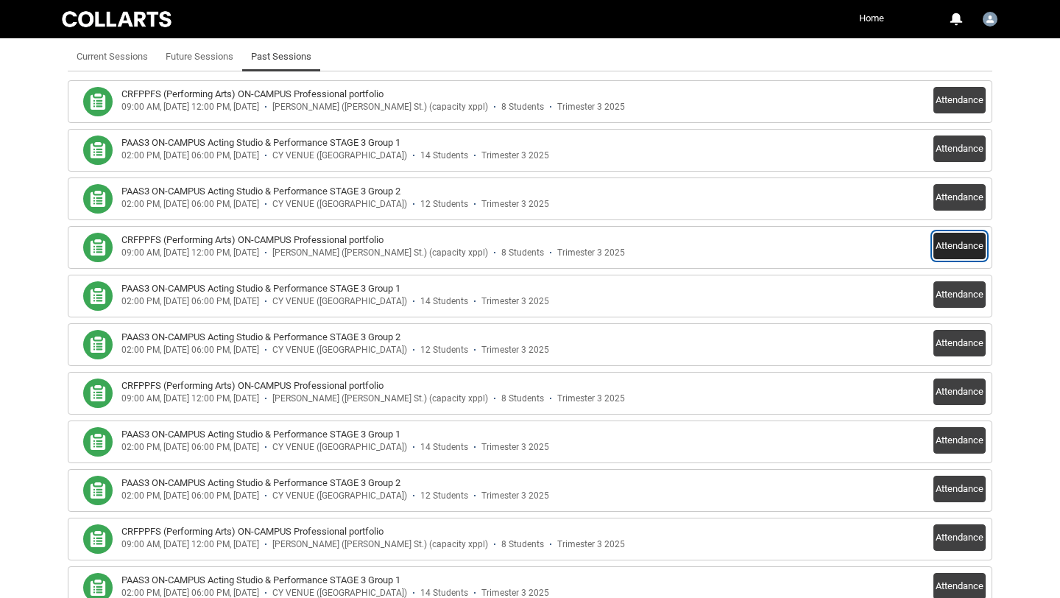
click at [960, 245] on button "Attendance" at bounding box center [960, 246] width 52 height 27
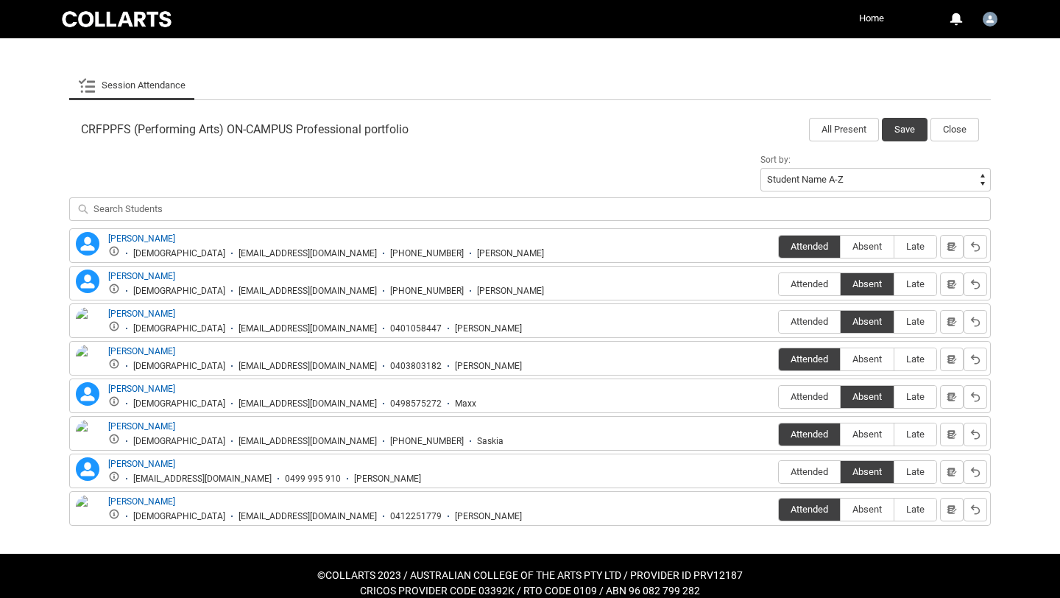
scroll to position [412, 0]
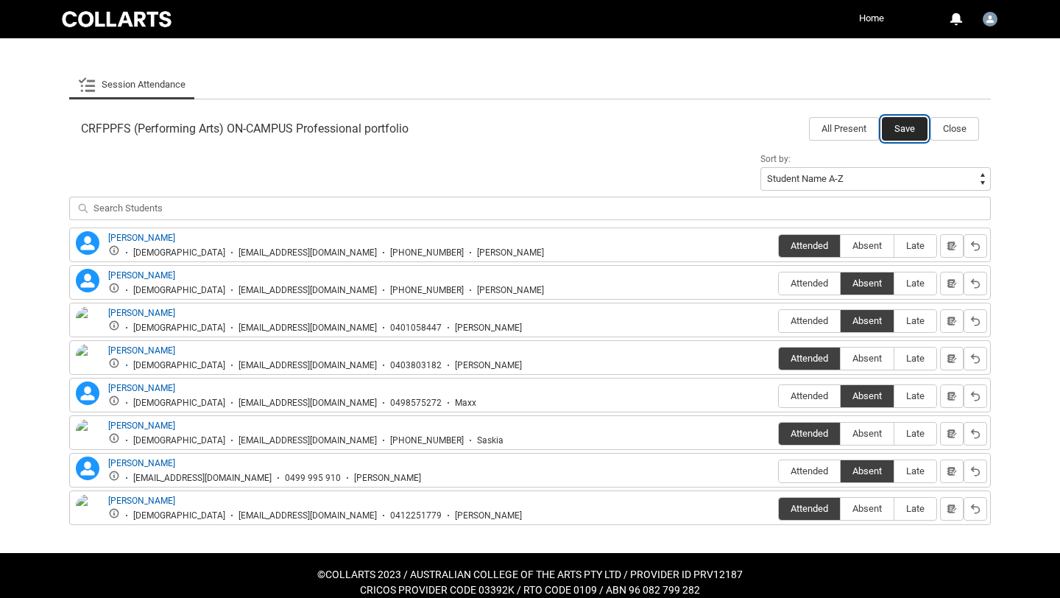
click at [902, 130] on button "Save" at bounding box center [905, 129] width 46 height 24
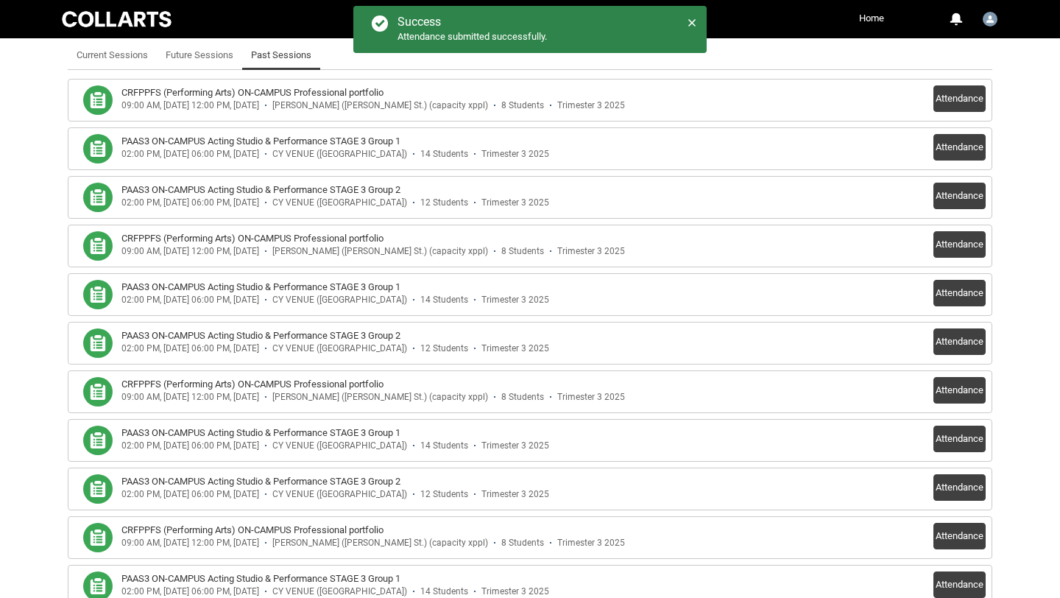
scroll to position [434, 0]
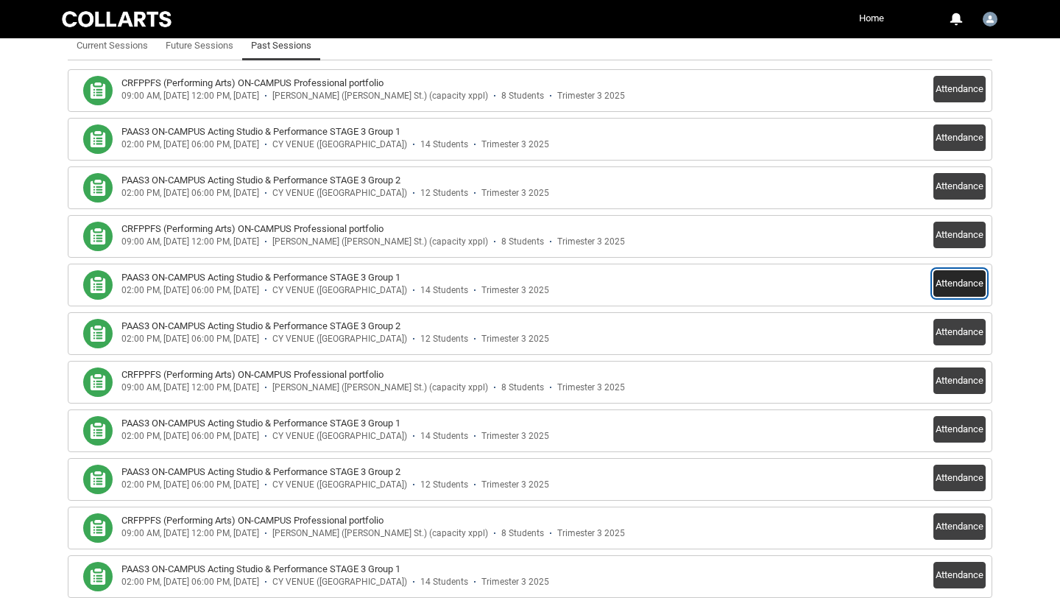
click at [953, 289] on button "Attendance" at bounding box center [960, 283] width 52 height 27
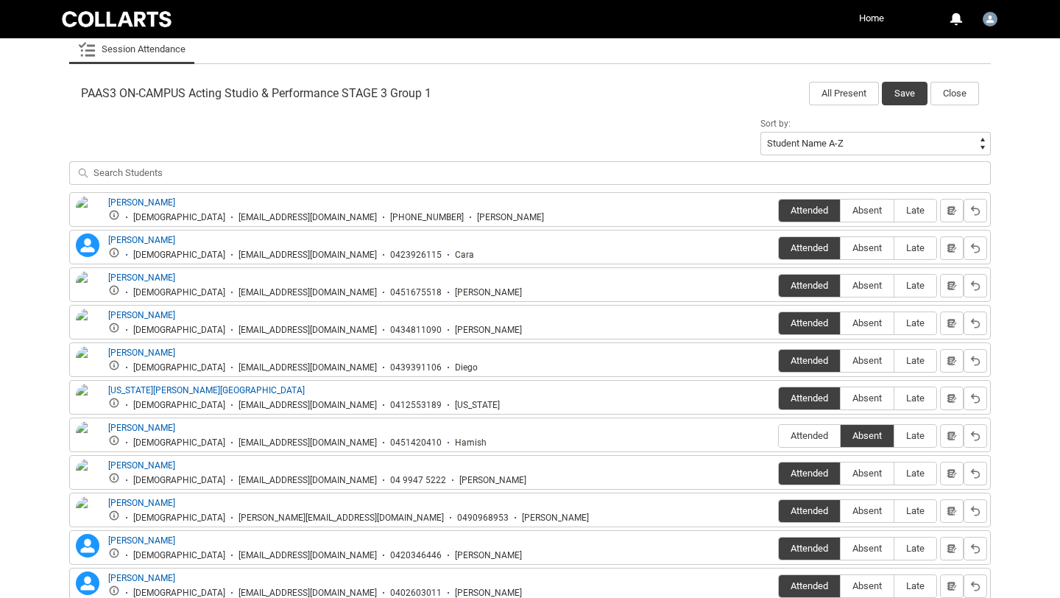
scroll to position [451, 0]
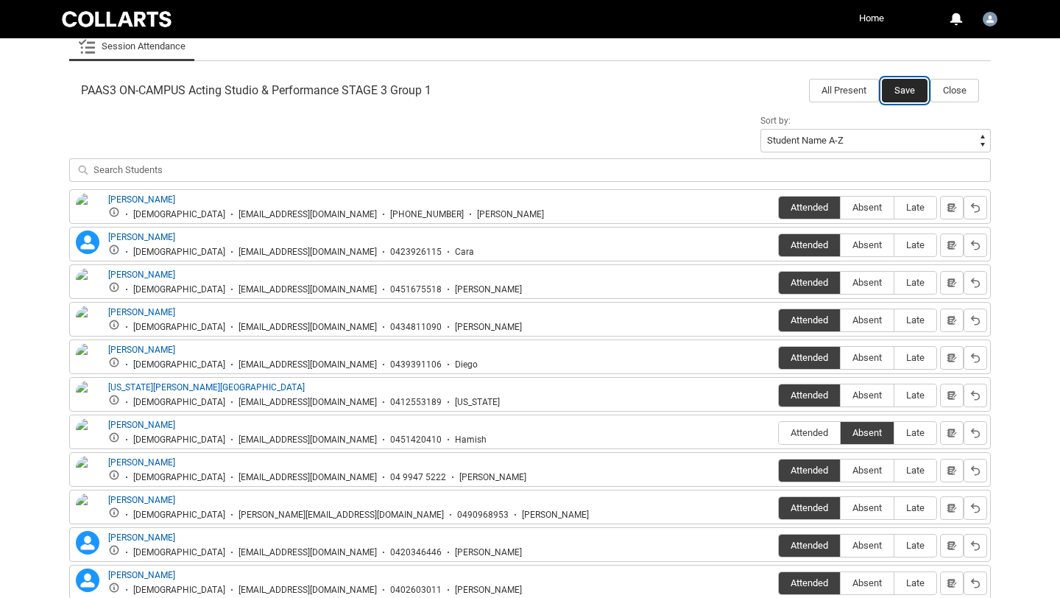
click at [909, 92] on button "Save" at bounding box center [905, 91] width 46 height 24
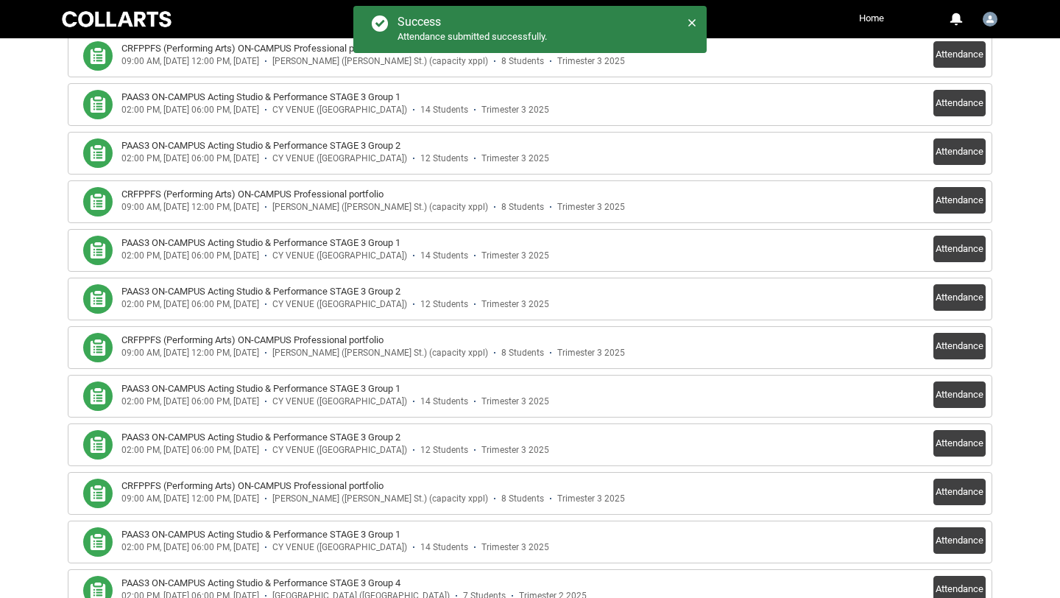
scroll to position [470, 0]
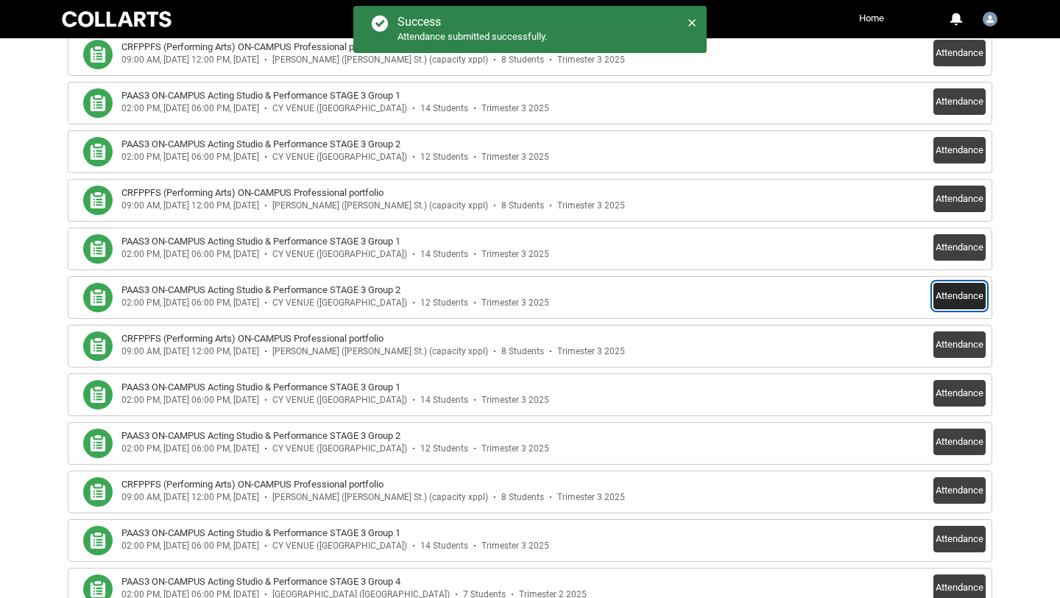
click at [952, 298] on button "Attendance" at bounding box center [960, 296] width 52 height 27
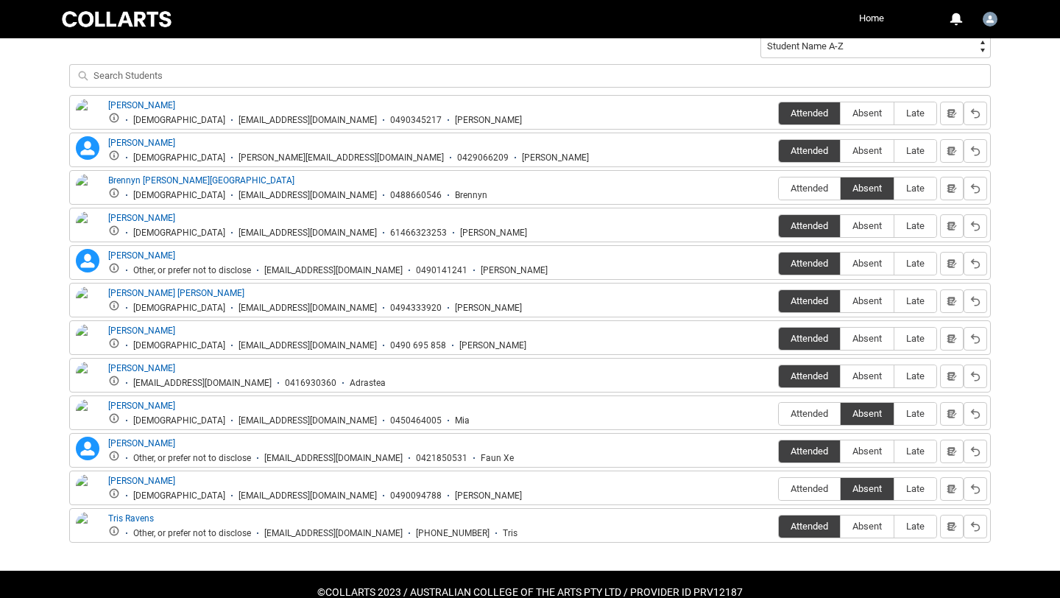
scroll to position [562, 0]
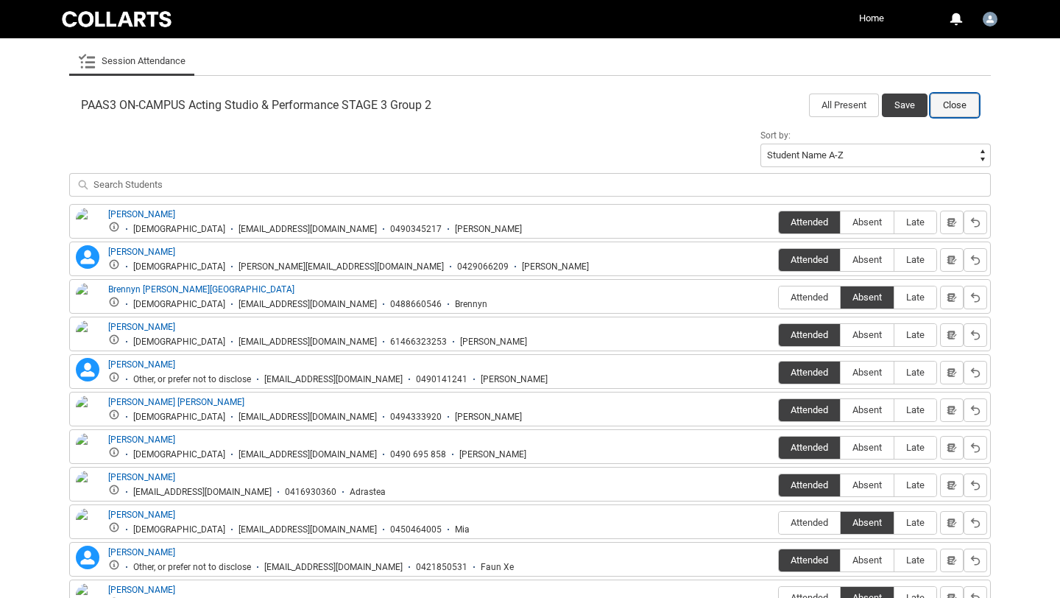
click at [956, 108] on button "Close" at bounding box center [955, 106] width 49 height 24
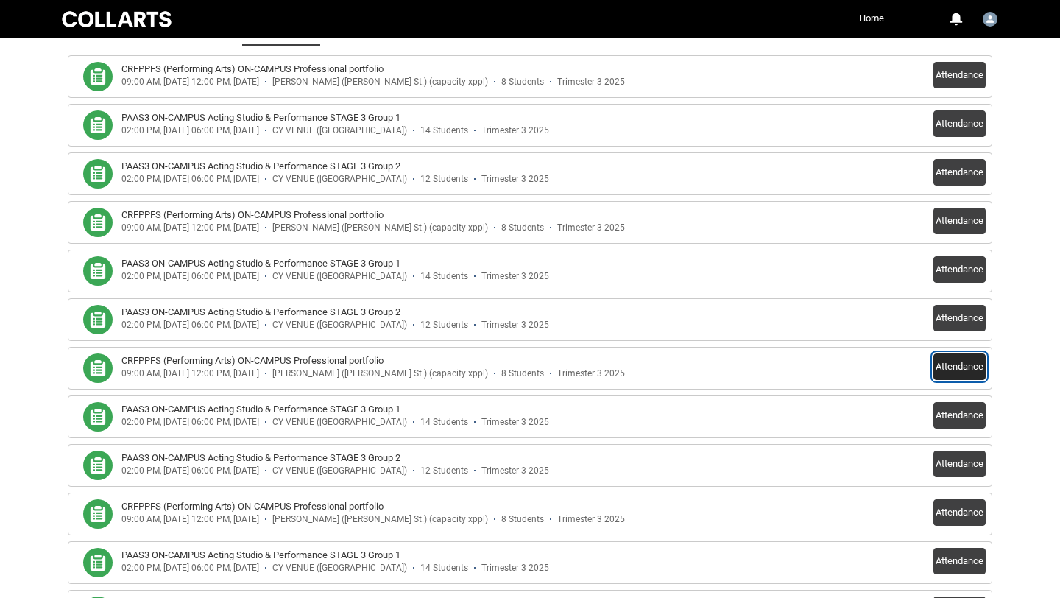
click at [944, 364] on button "Attendance" at bounding box center [960, 366] width 52 height 27
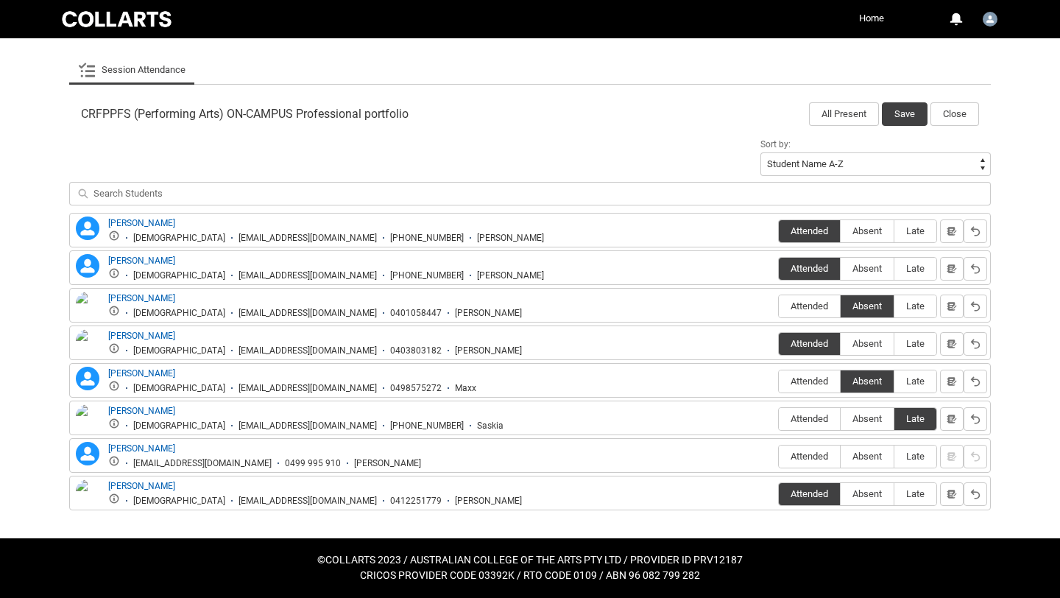
scroll to position [427, 0]
click at [901, 119] on button "Save" at bounding box center [905, 114] width 46 height 24
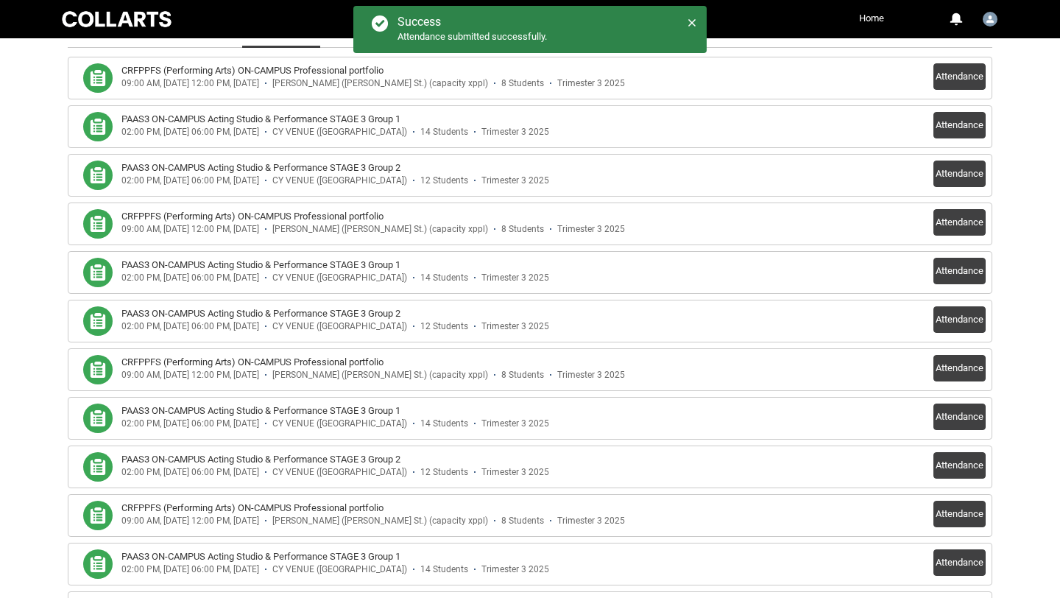
scroll to position [446, 0]
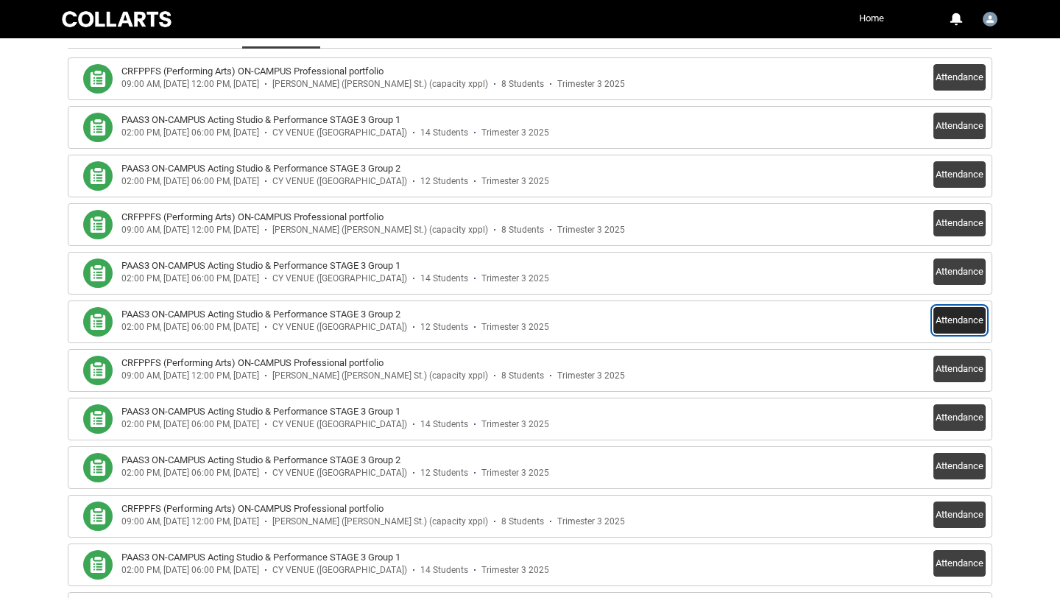
click at [951, 320] on button "Attendance" at bounding box center [960, 320] width 52 height 27
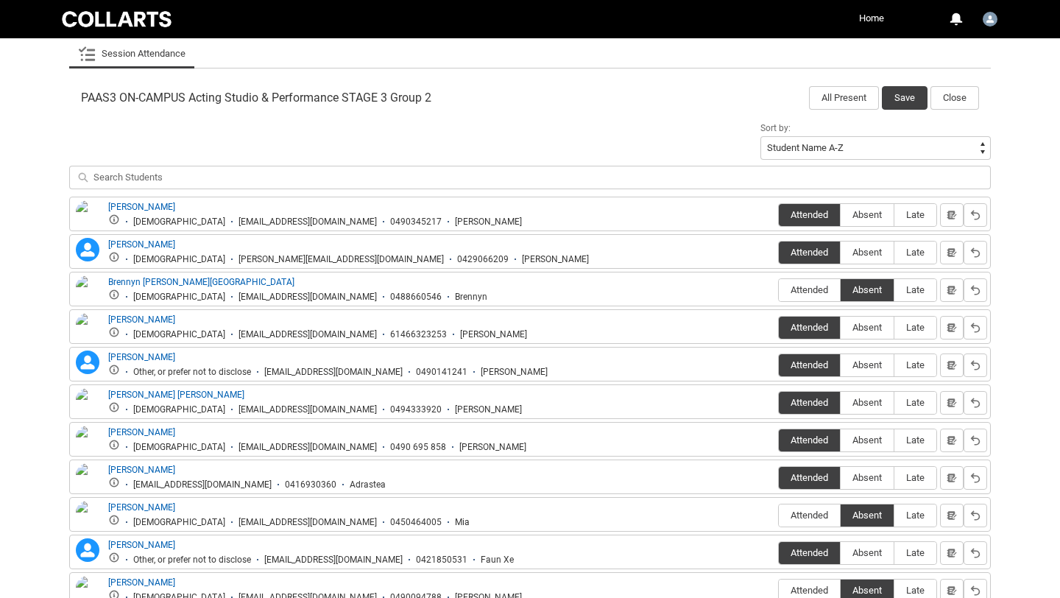
scroll to position [418, 0]
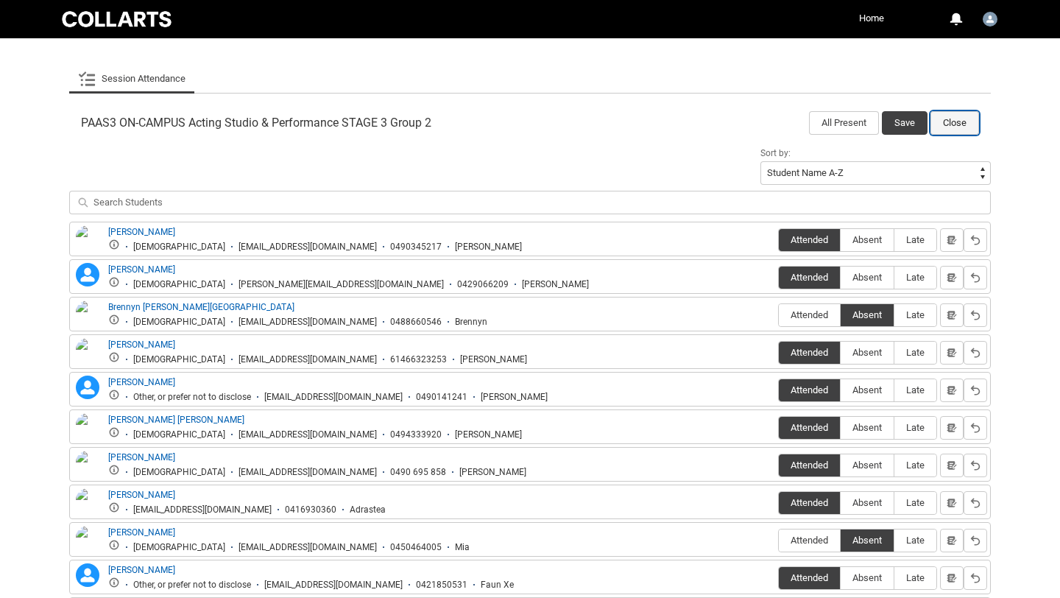
click at [948, 124] on button "Close" at bounding box center [955, 123] width 49 height 24
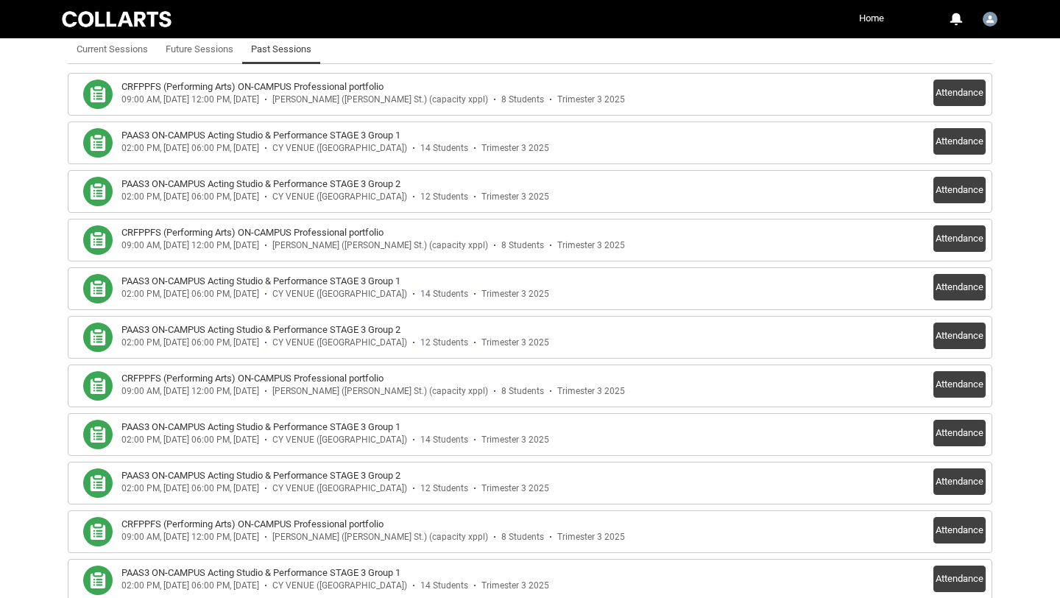
scroll to position [643, 0]
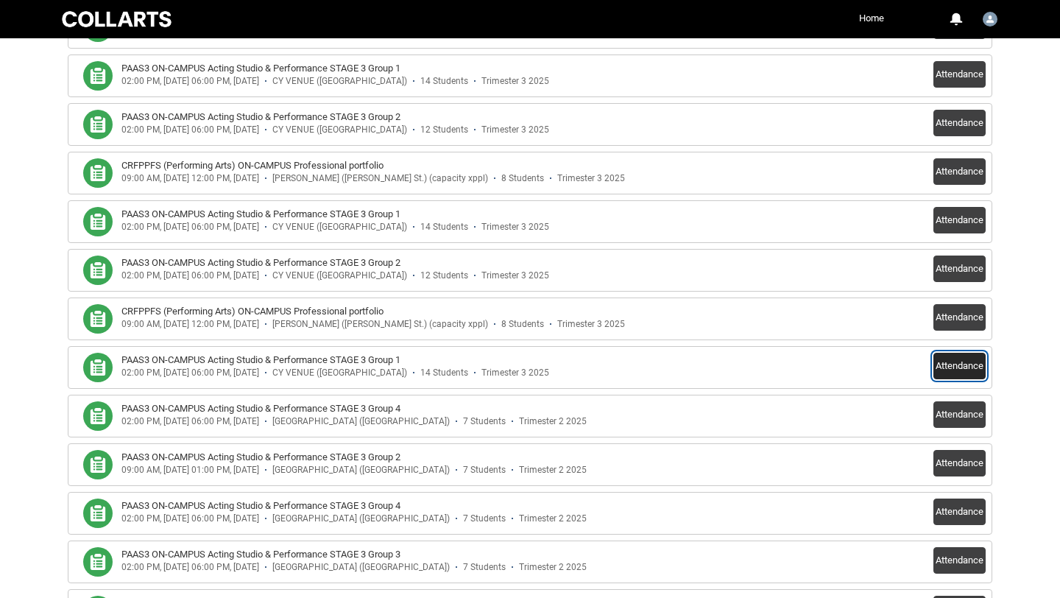
click at [953, 362] on button "Attendance" at bounding box center [960, 366] width 52 height 27
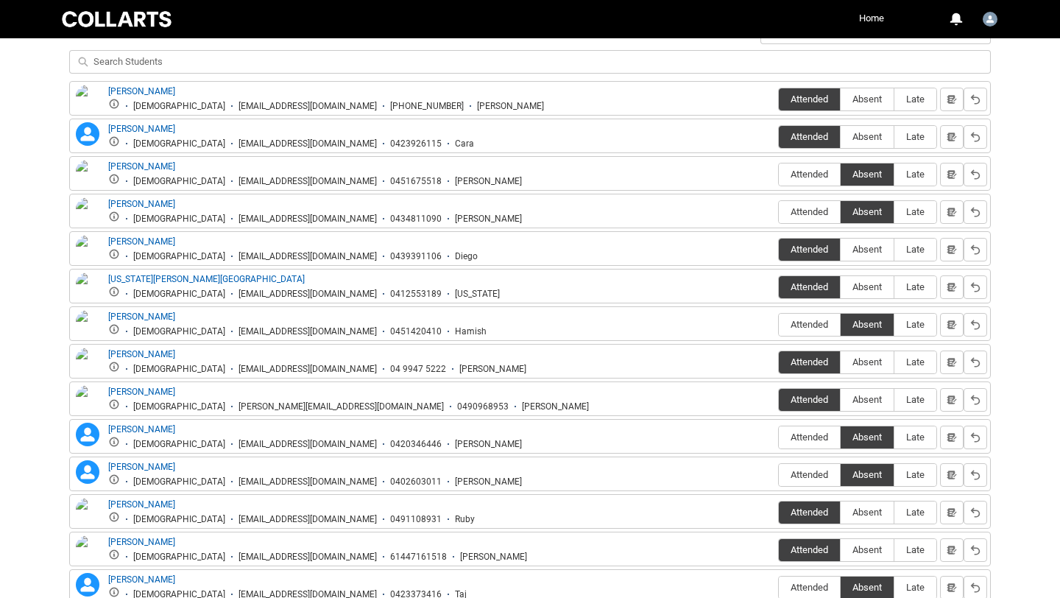
scroll to position [552, 0]
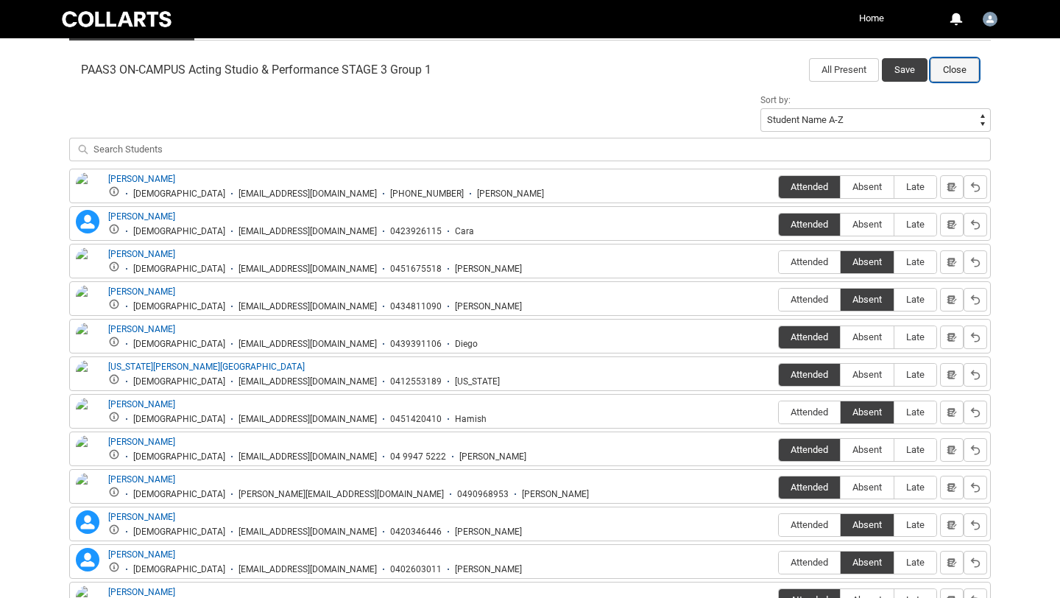
click at [951, 73] on button "Close" at bounding box center [955, 70] width 49 height 24
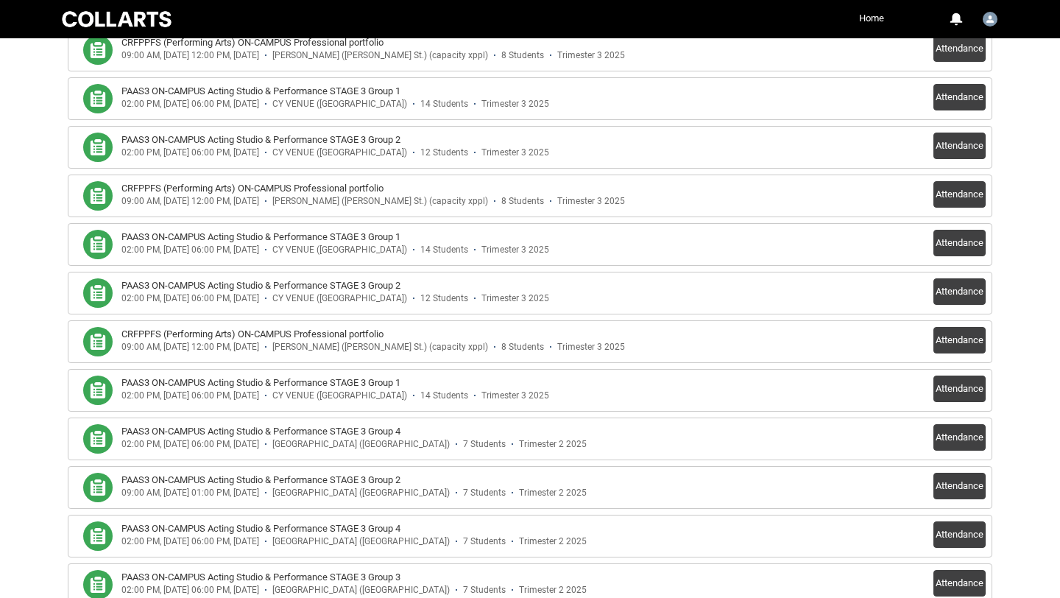
scroll to position [622, 0]
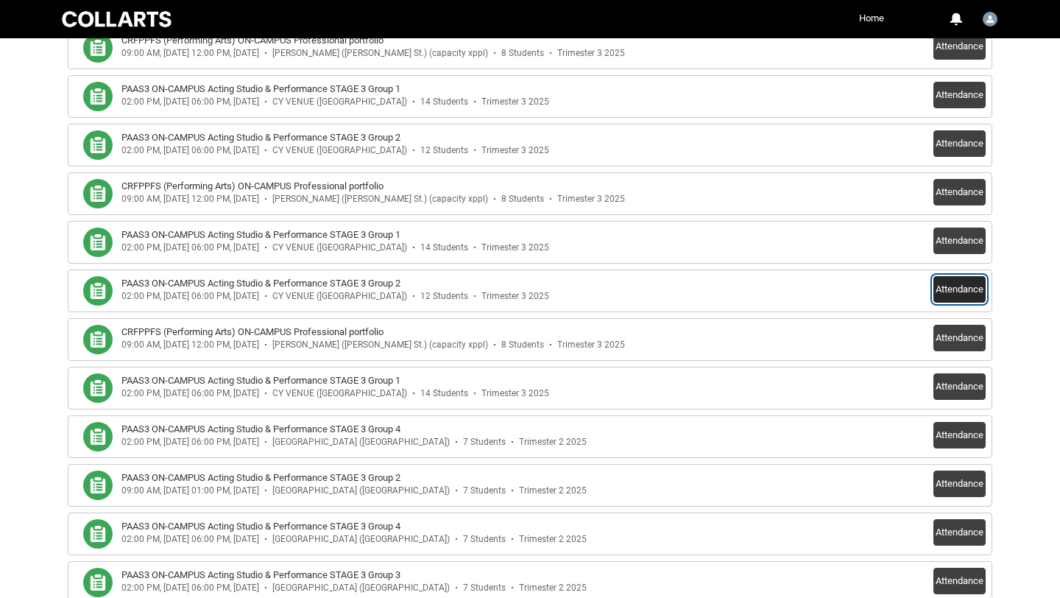
click at [960, 284] on button "Attendance" at bounding box center [960, 289] width 52 height 27
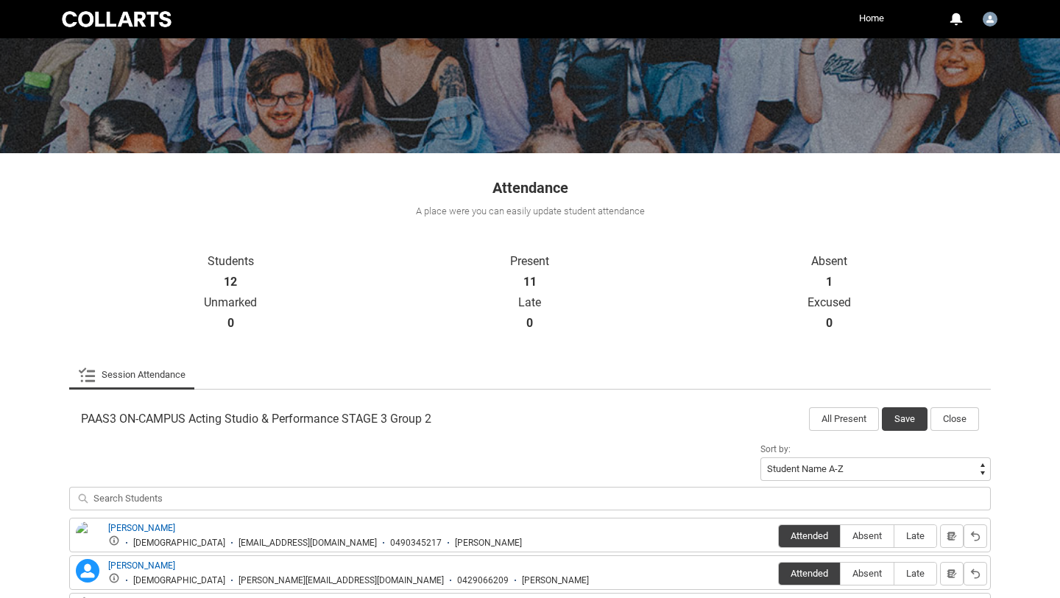
scroll to position [149, 0]
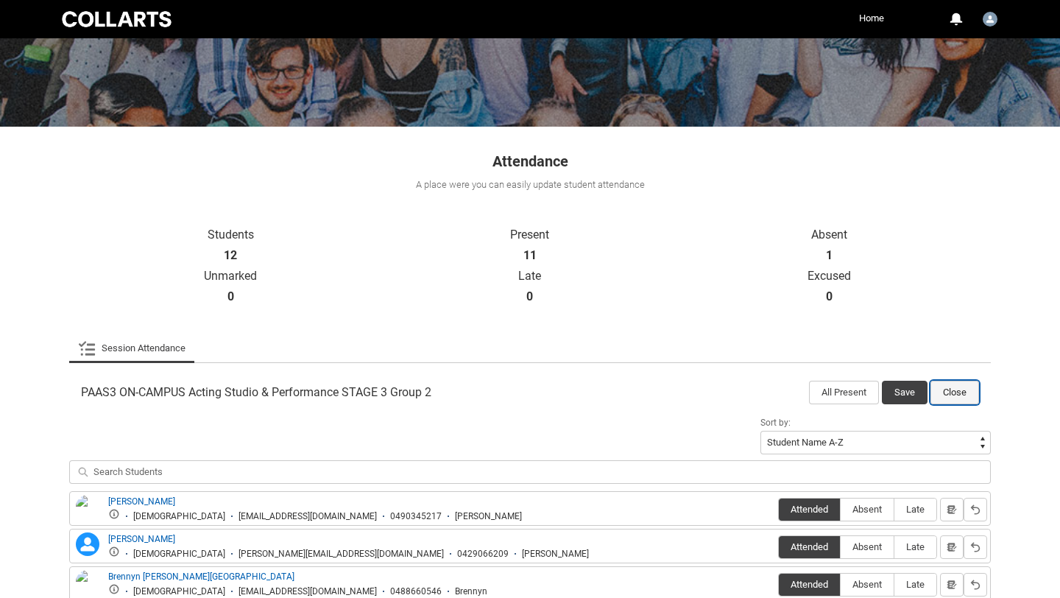
drag, startPoint x: 958, startPoint y: 394, endPoint x: 955, endPoint y: 385, distance: 9.3
click at [958, 394] on button "Close" at bounding box center [955, 393] width 49 height 24
